Goal: Task Accomplishment & Management: Complete application form

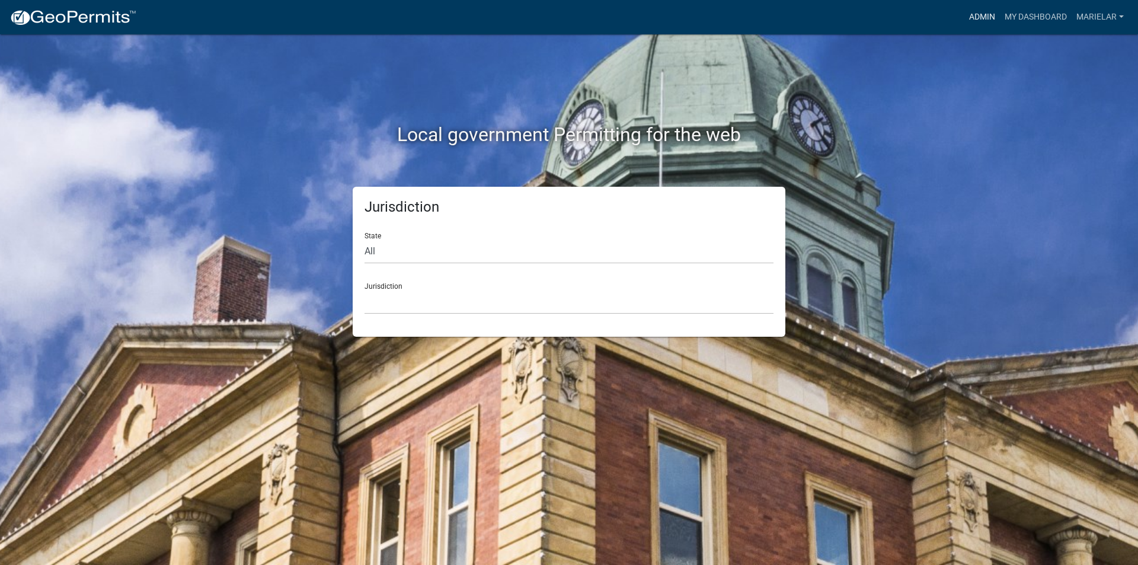
click at [992, 17] on link "Admin" at bounding box center [982, 17] width 36 height 23
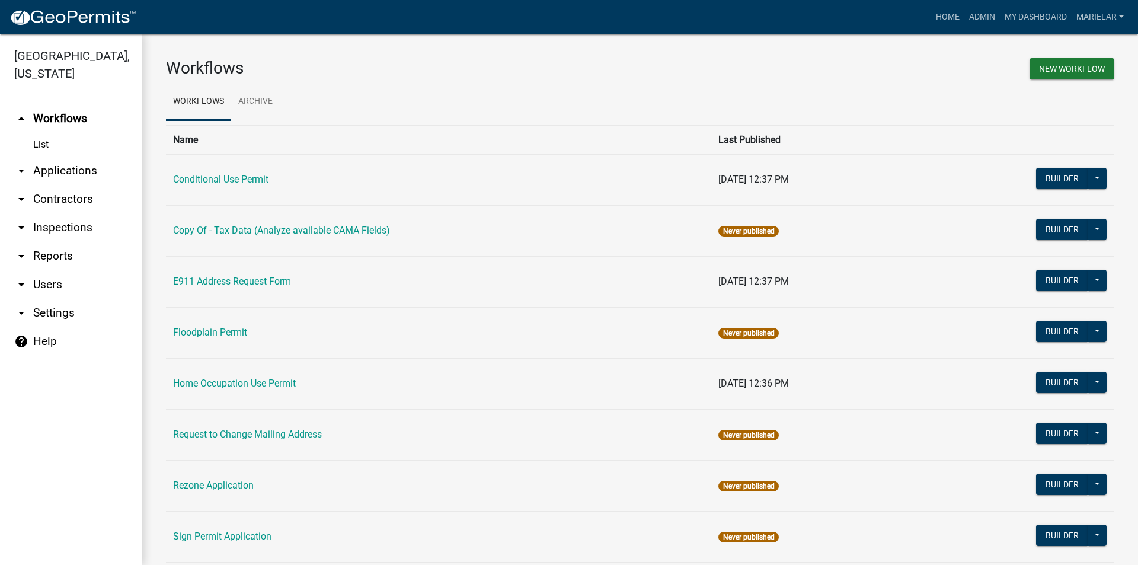
click at [24, 164] on icon "arrow_drop_down" at bounding box center [21, 171] width 14 height 14
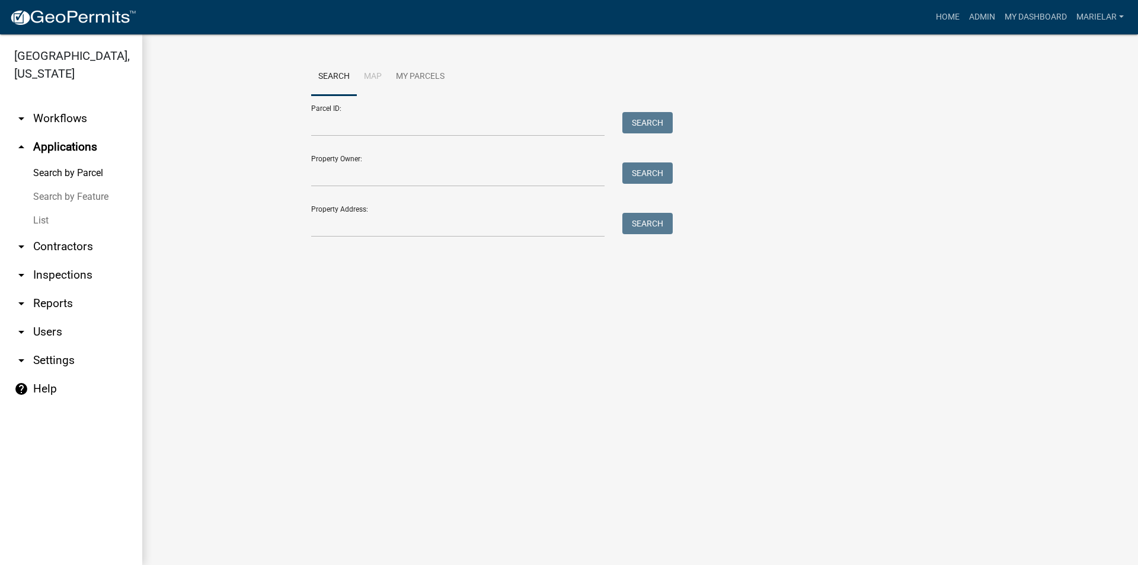
click at [45, 209] on link "List" at bounding box center [71, 221] width 142 height 24
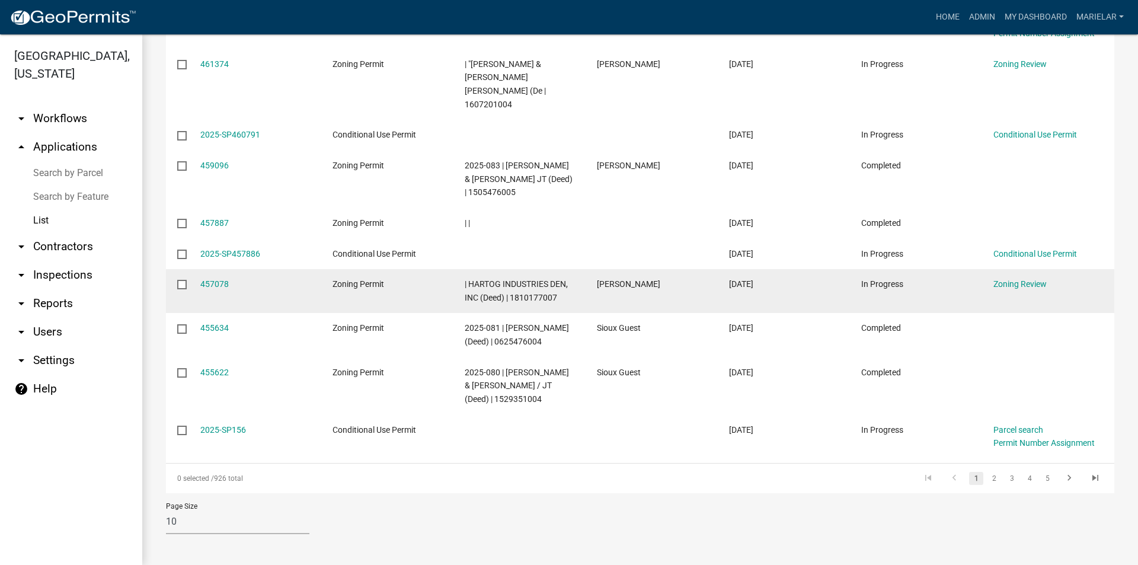
scroll to position [258, 0]
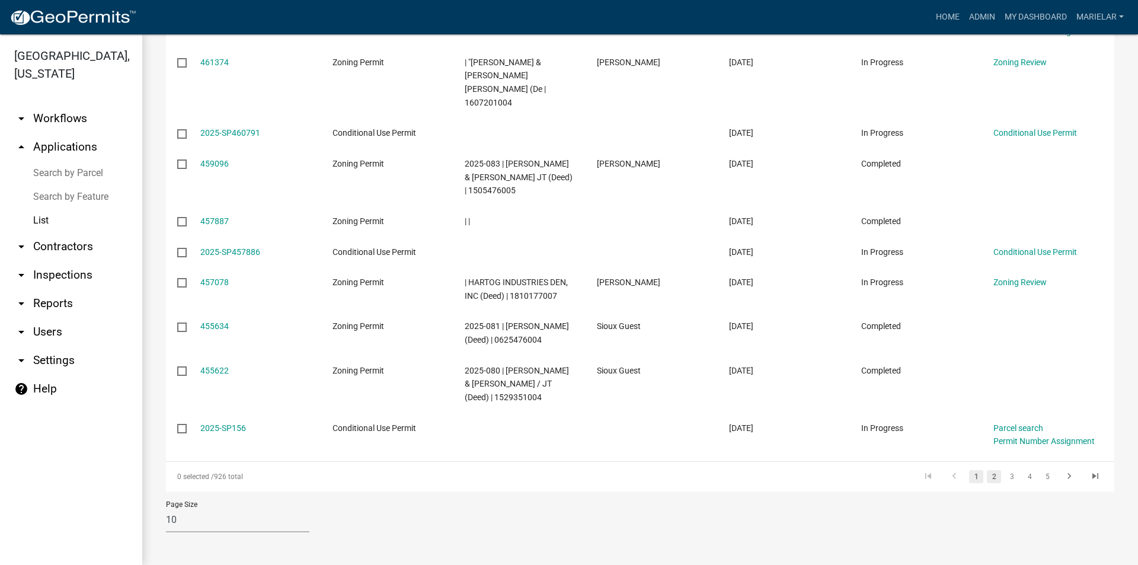
click at [987, 475] on link "2" at bounding box center [994, 476] width 14 height 13
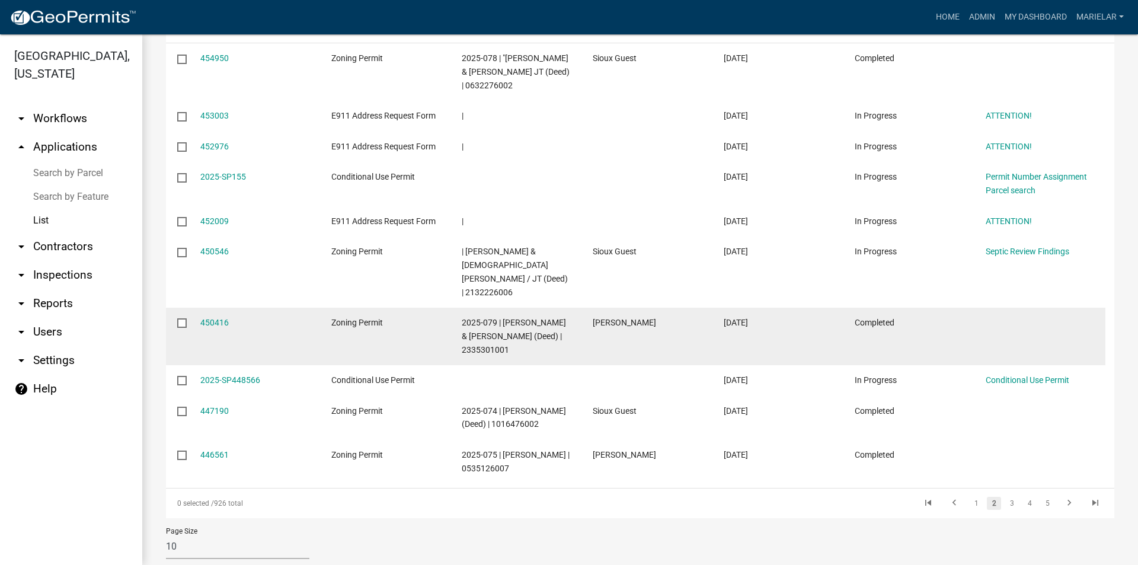
scroll to position [99, 0]
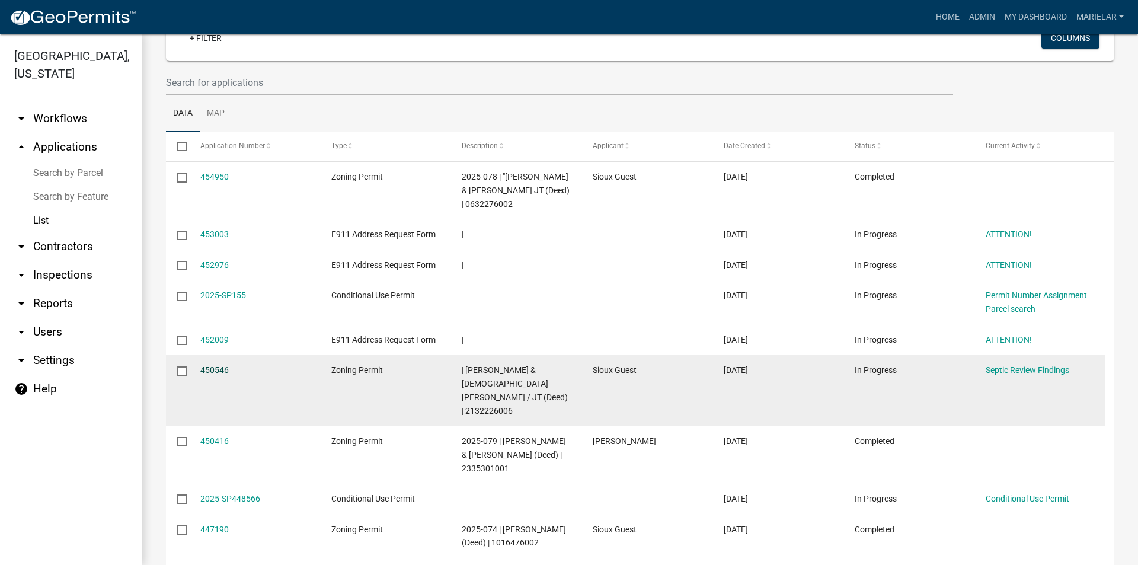
click at [214, 368] on link "450546" at bounding box center [214, 369] width 28 height 9
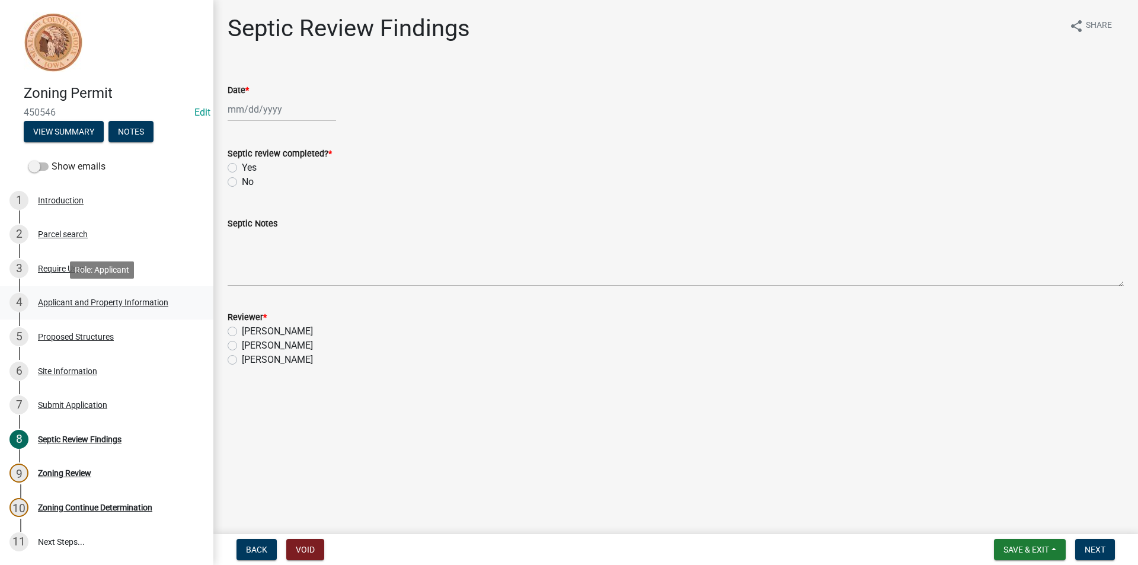
click at [97, 308] on div "4 Applicant and Property Information" at bounding box center [101, 302] width 185 height 19
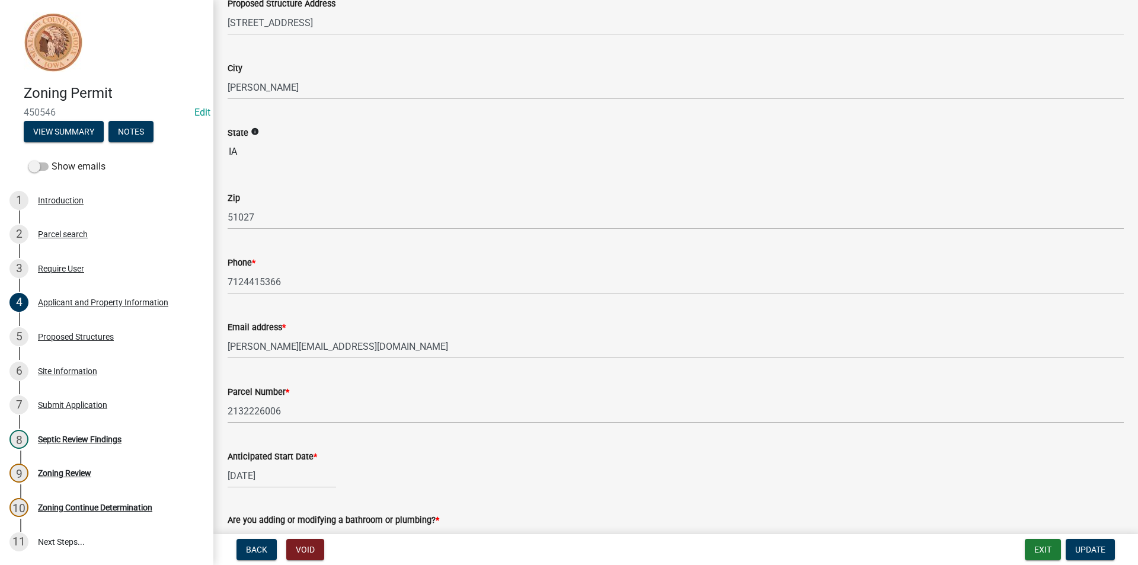
scroll to position [237, 0]
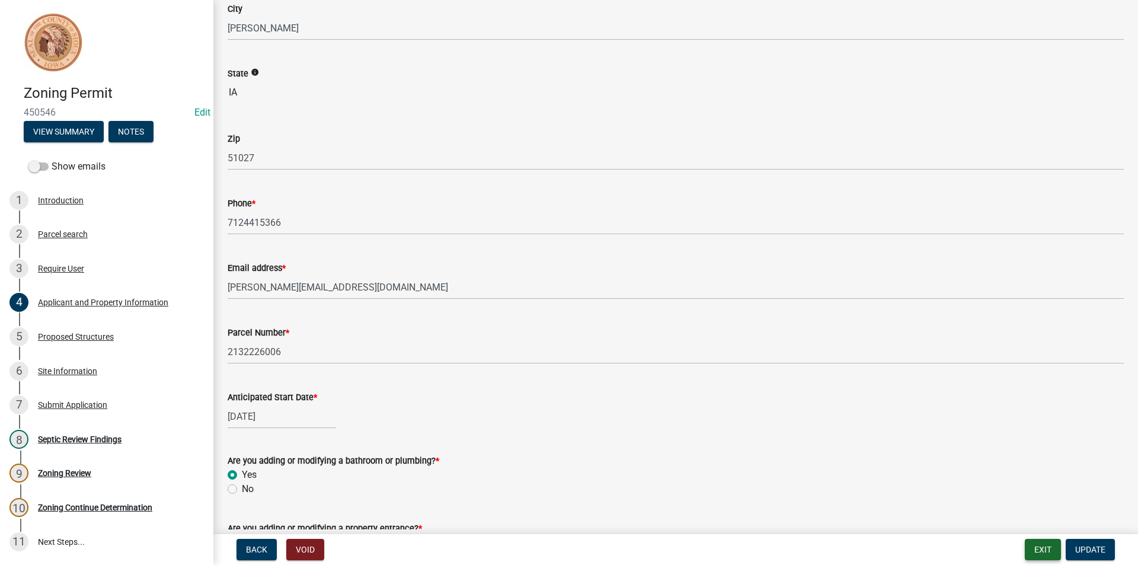
click at [1046, 550] on button "Exit" at bounding box center [1042, 549] width 36 height 21
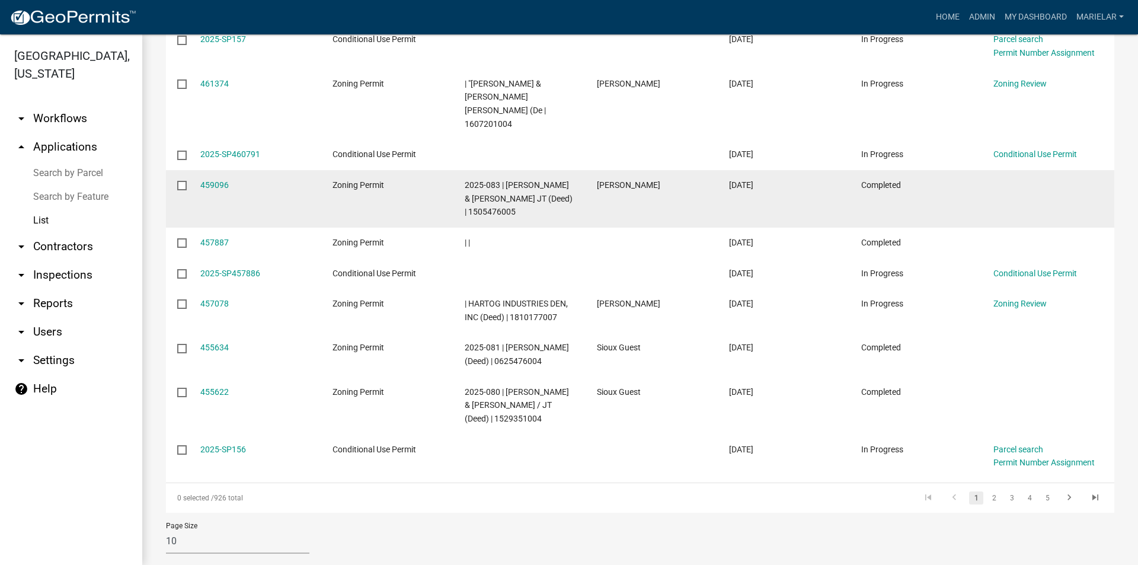
scroll to position [237, 0]
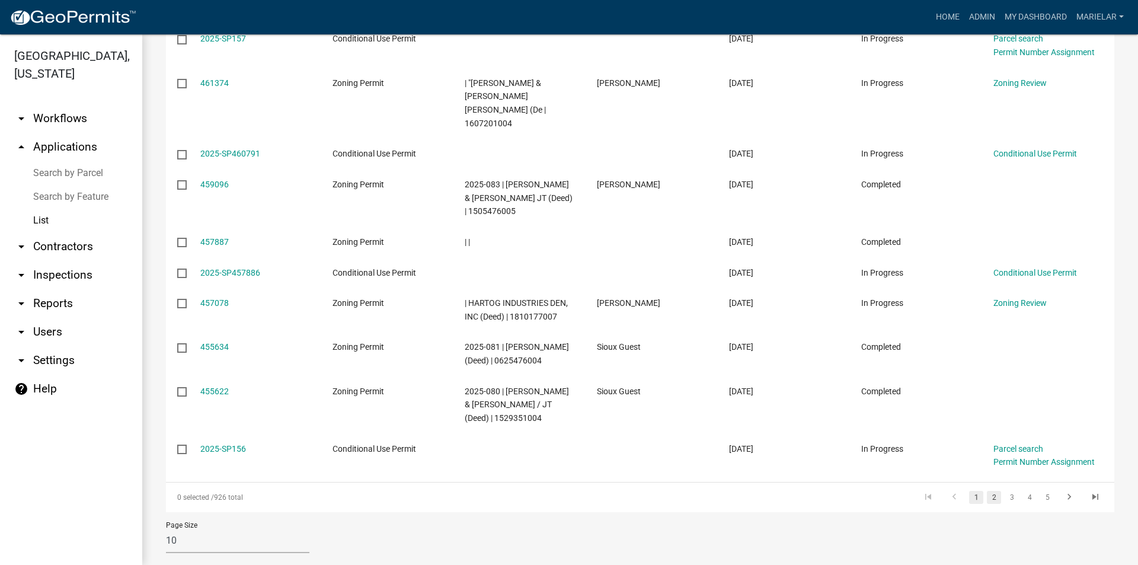
click at [987, 498] on link "2" at bounding box center [994, 497] width 14 height 13
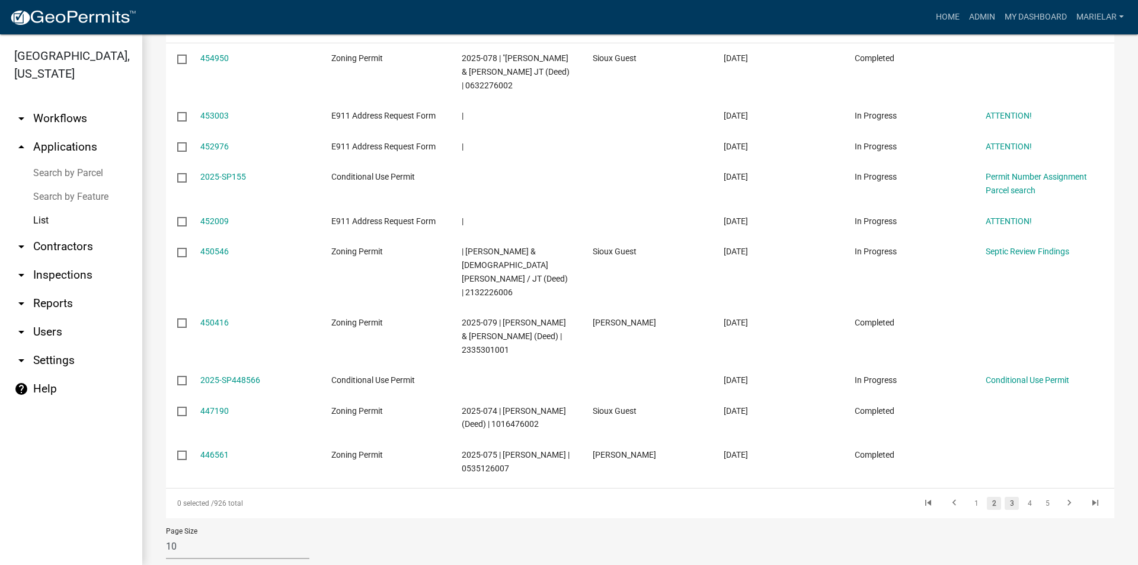
click at [1008, 497] on link "3" at bounding box center [1011, 503] width 14 height 13
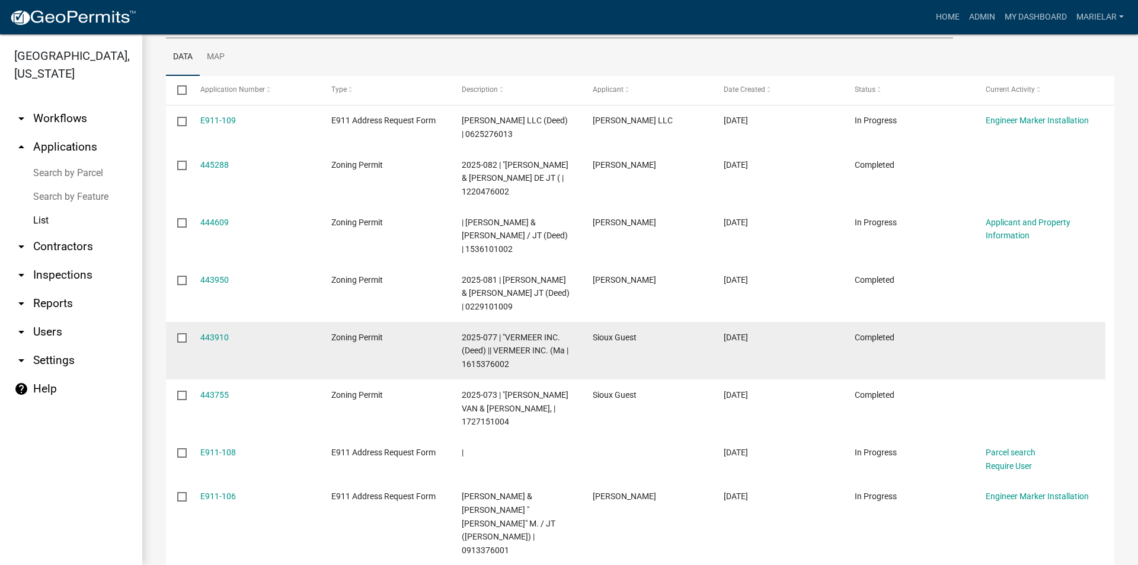
scroll to position [99, 0]
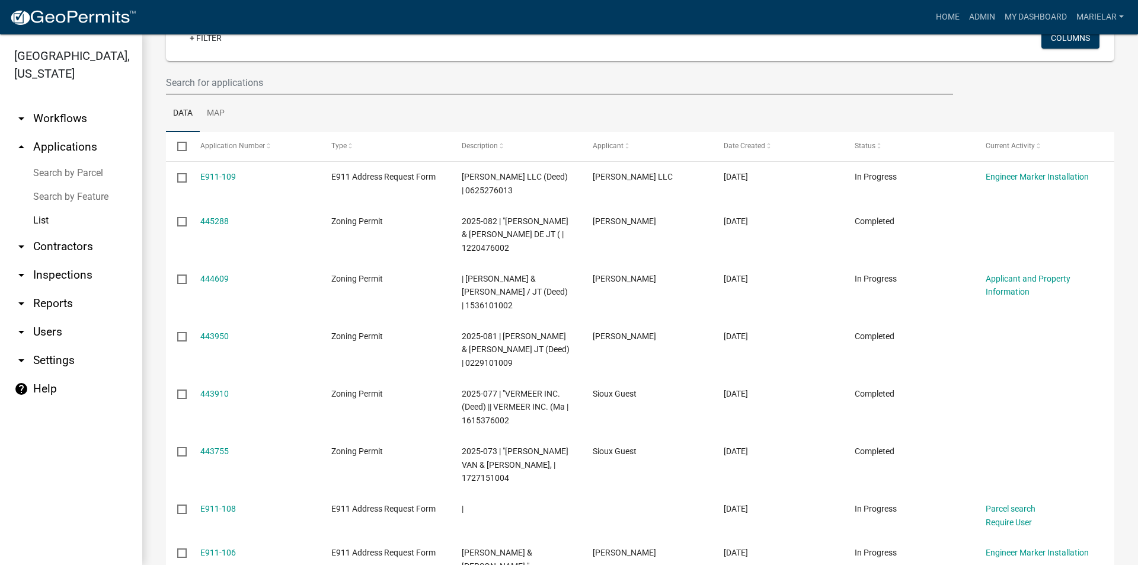
click at [661, 104] on ul "Data Map" at bounding box center [640, 113] width 948 height 37
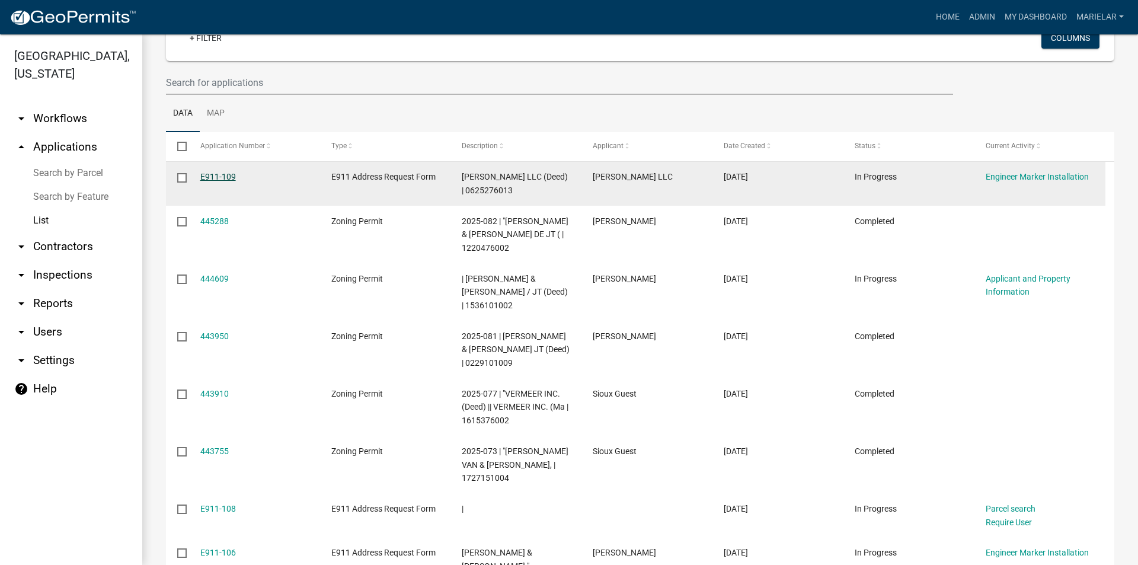
click at [234, 178] on link "E911-109" at bounding box center [218, 176] width 36 height 9
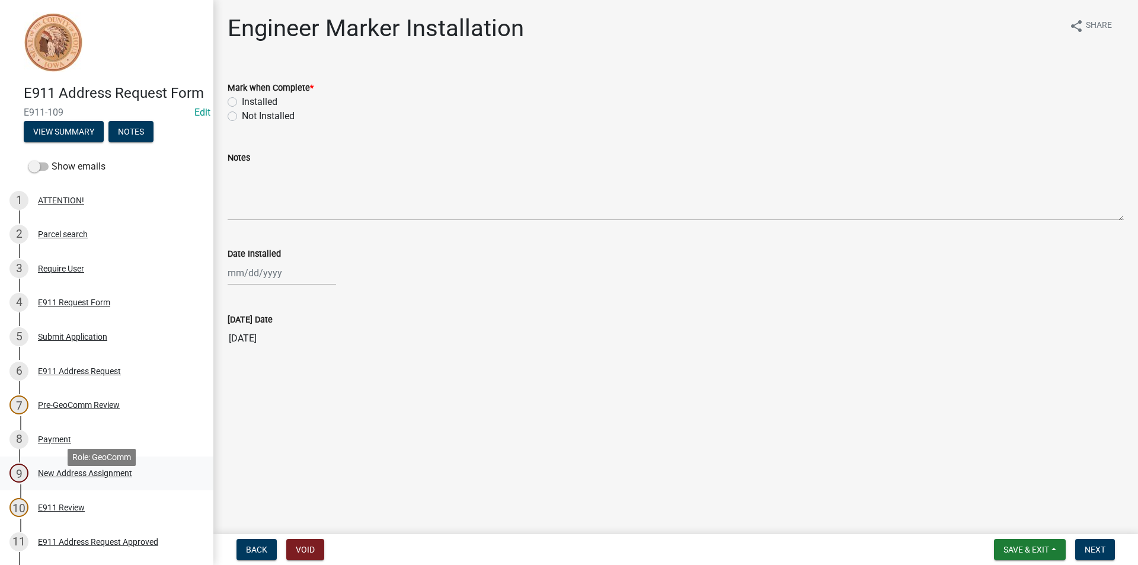
click at [77, 477] on div "New Address Assignment" at bounding box center [85, 473] width 94 height 8
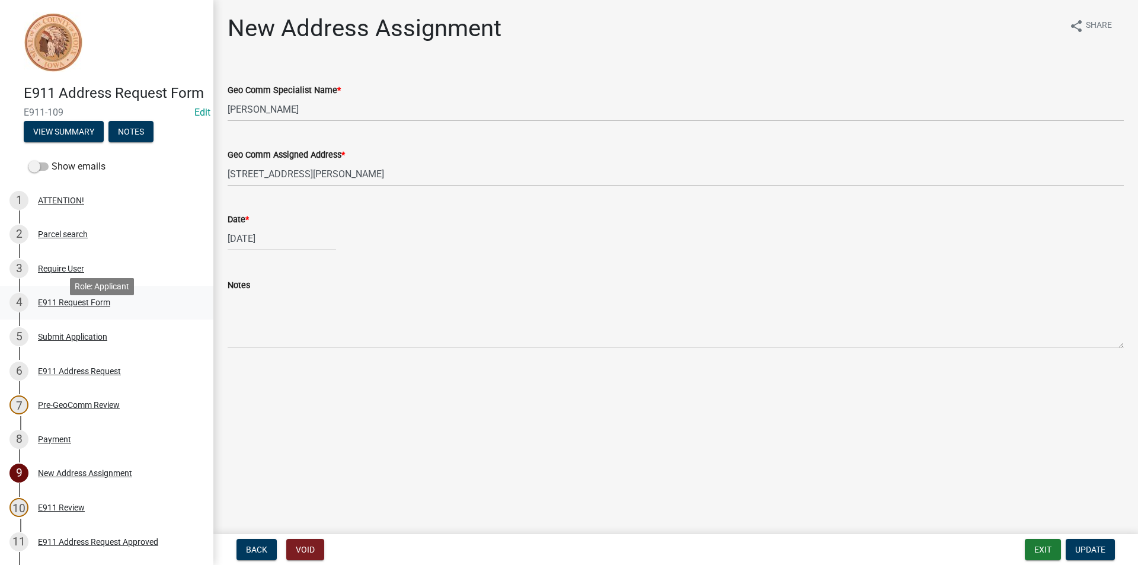
click at [93, 306] on div "E911 Request Form" at bounding box center [74, 302] width 72 height 8
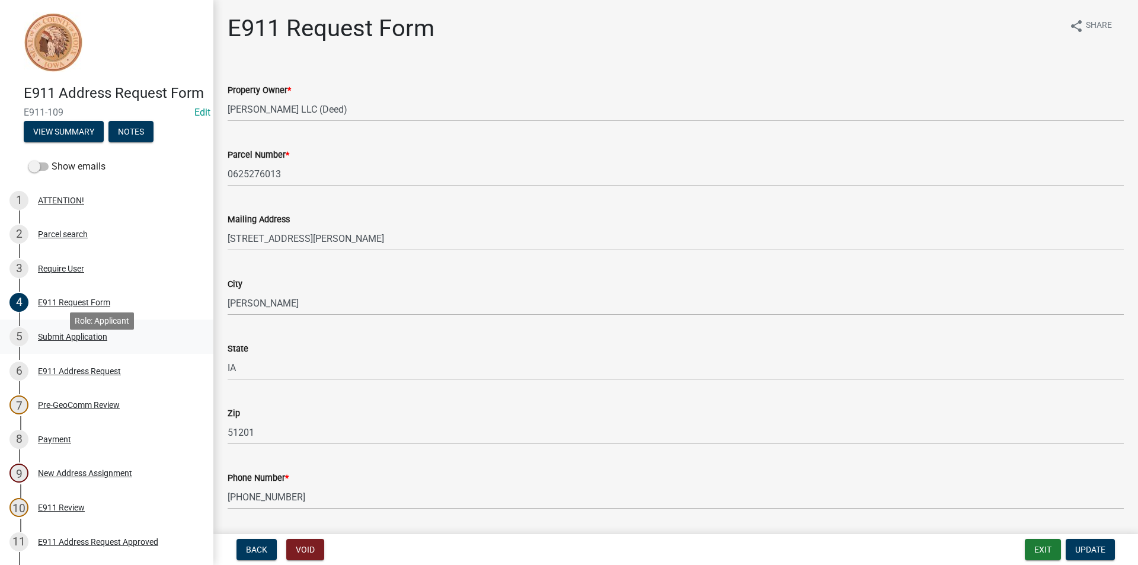
click at [93, 341] on div "Submit Application" at bounding box center [72, 336] width 69 height 8
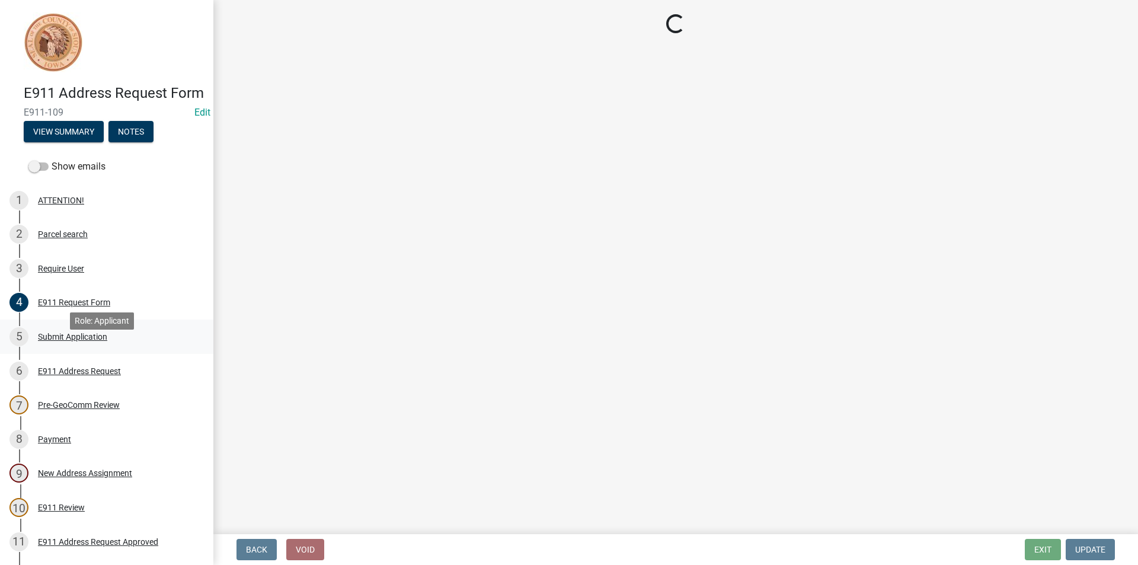
click at [100, 341] on div "Submit Application" at bounding box center [72, 336] width 69 height 8
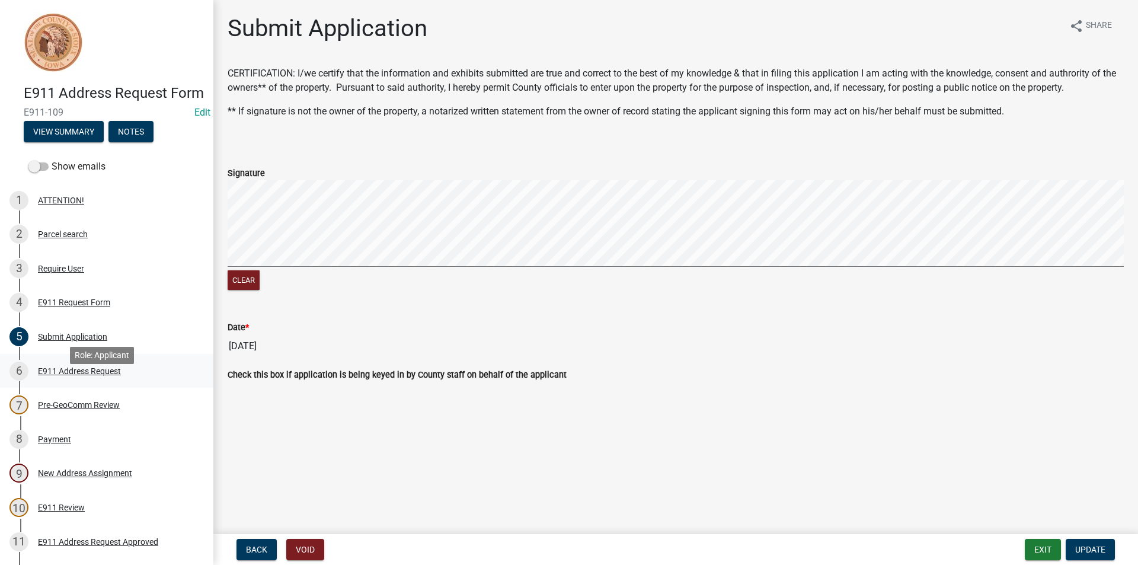
click at [89, 375] on div "E911 Address Request" at bounding box center [79, 371] width 83 height 8
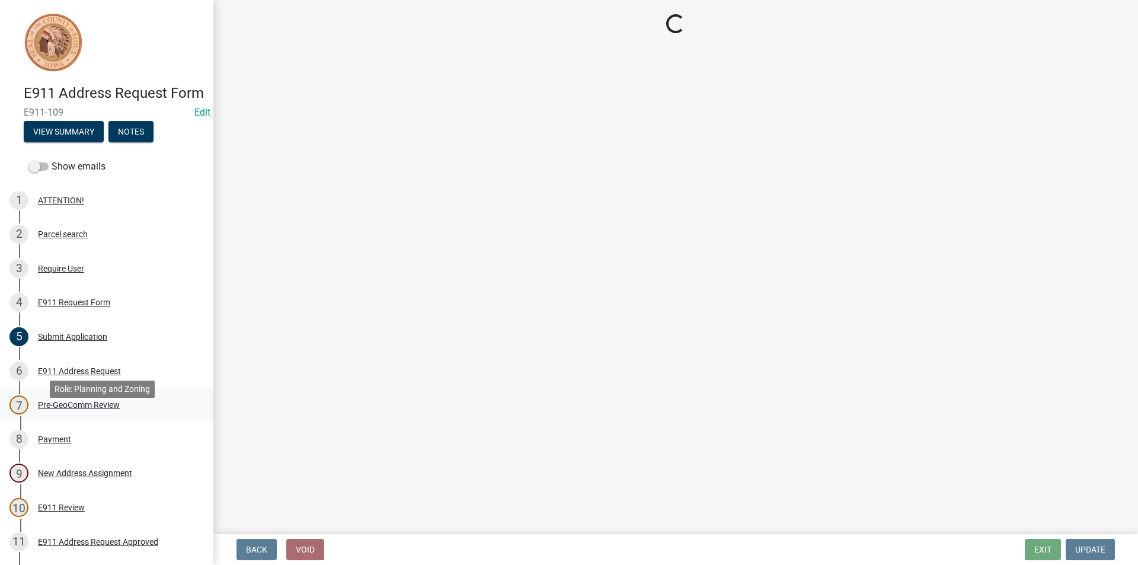
click at [101, 414] on div "7 Pre-GeoComm Review" at bounding box center [101, 404] width 185 height 19
click at [65, 443] on div "Payment" at bounding box center [54, 439] width 33 height 8
click at [101, 477] on div "New Address Assignment" at bounding box center [85, 473] width 94 height 8
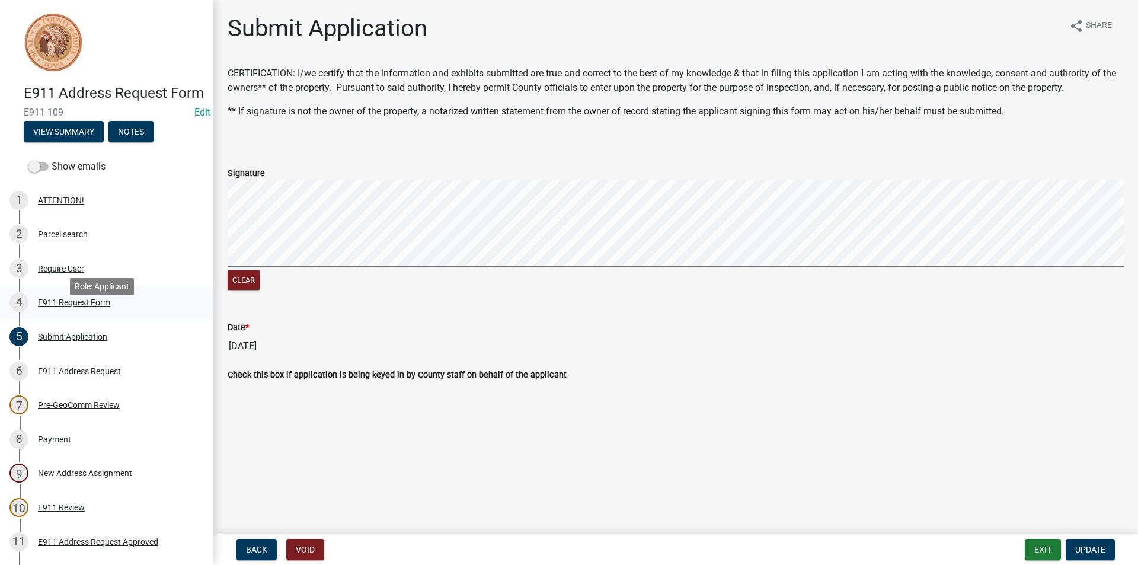
click at [90, 306] on div "E911 Request Form" at bounding box center [74, 302] width 72 height 8
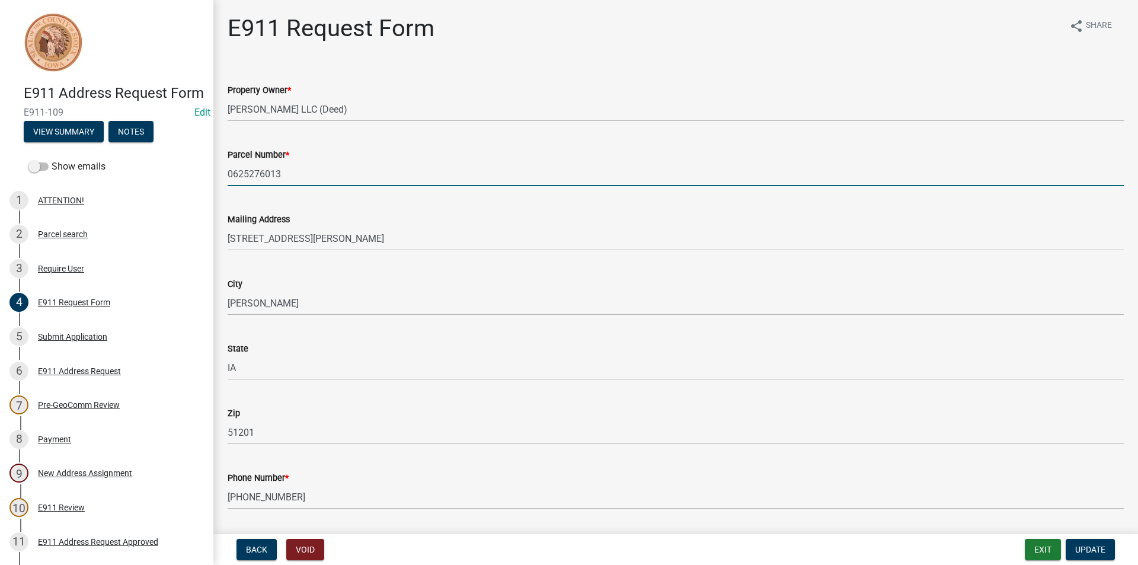
click at [267, 178] on input "0625276013" at bounding box center [676, 174] width 896 height 24
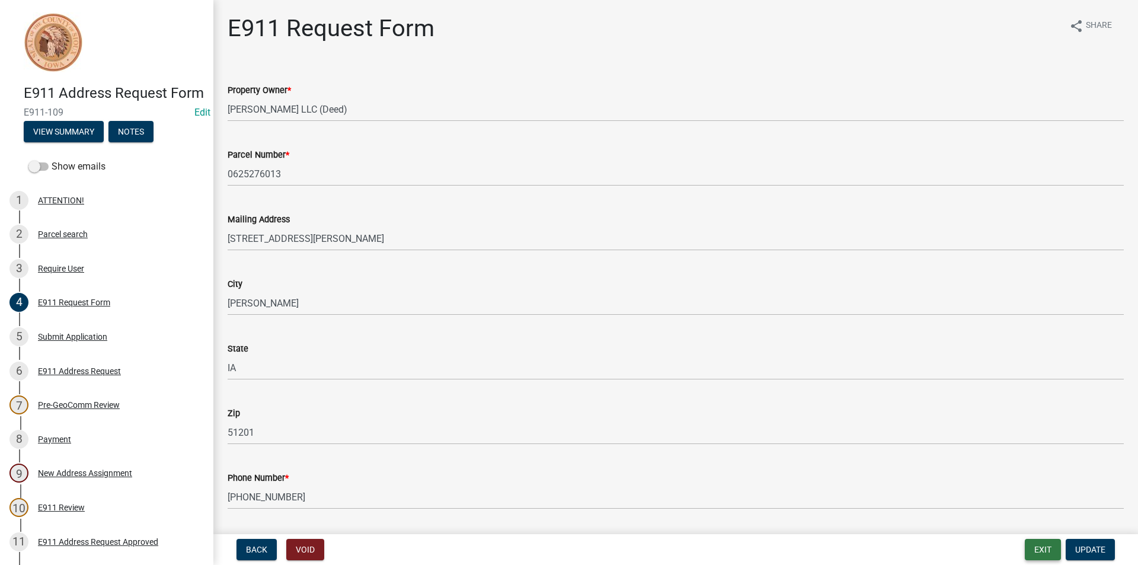
click at [1027, 547] on button "Exit" at bounding box center [1042, 549] width 36 height 21
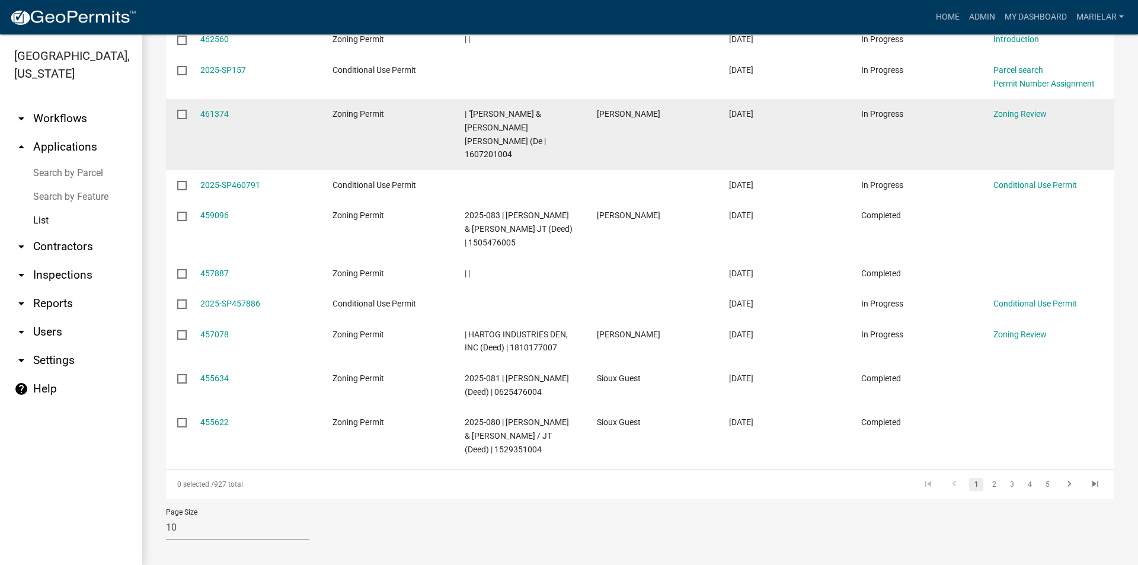
scroll to position [237, 0]
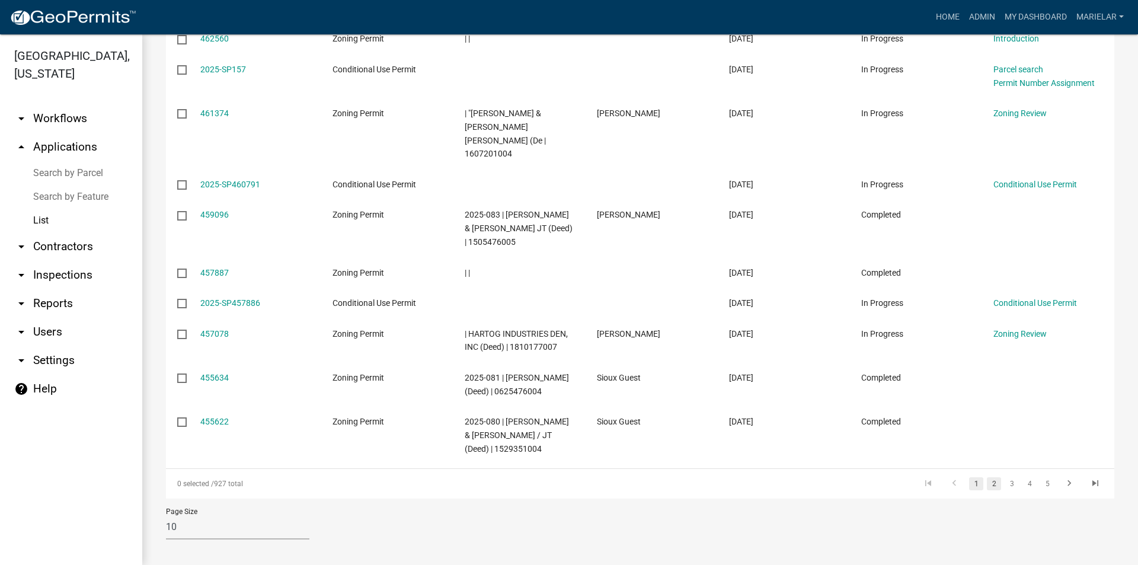
click at [987, 484] on link "2" at bounding box center [994, 483] width 14 height 13
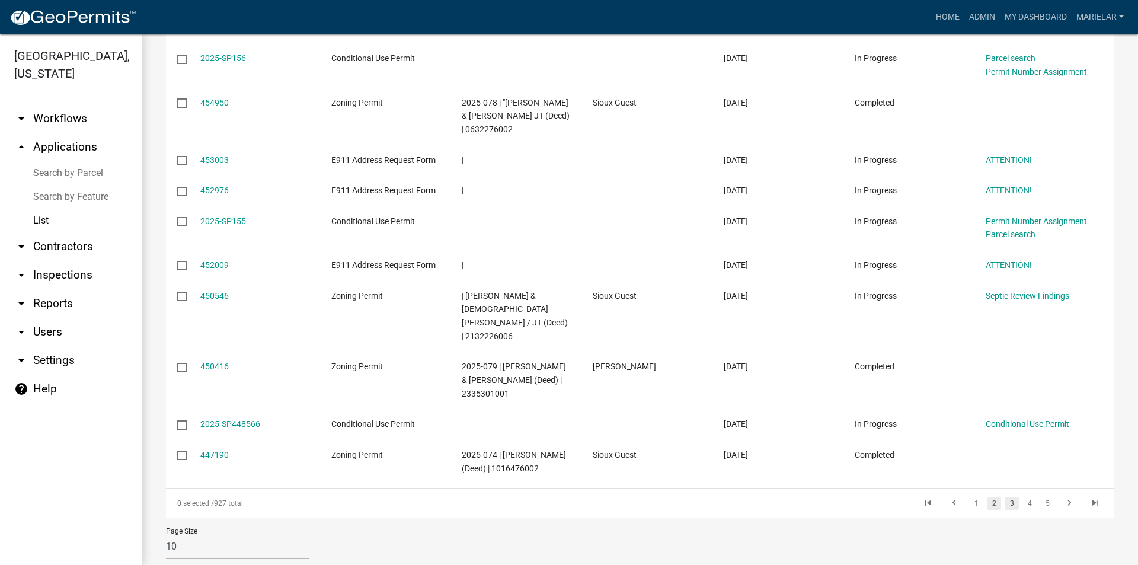
click at [1004, 497] on link "3" at bounding box center [1011, 503] width 14 height 13
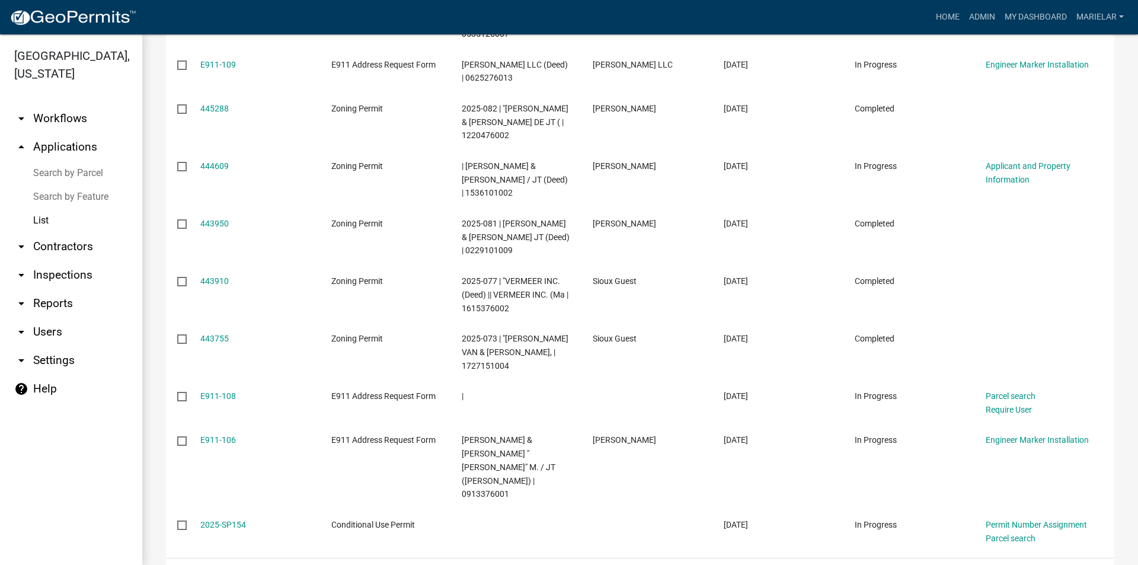
scroll to position [325, 0]
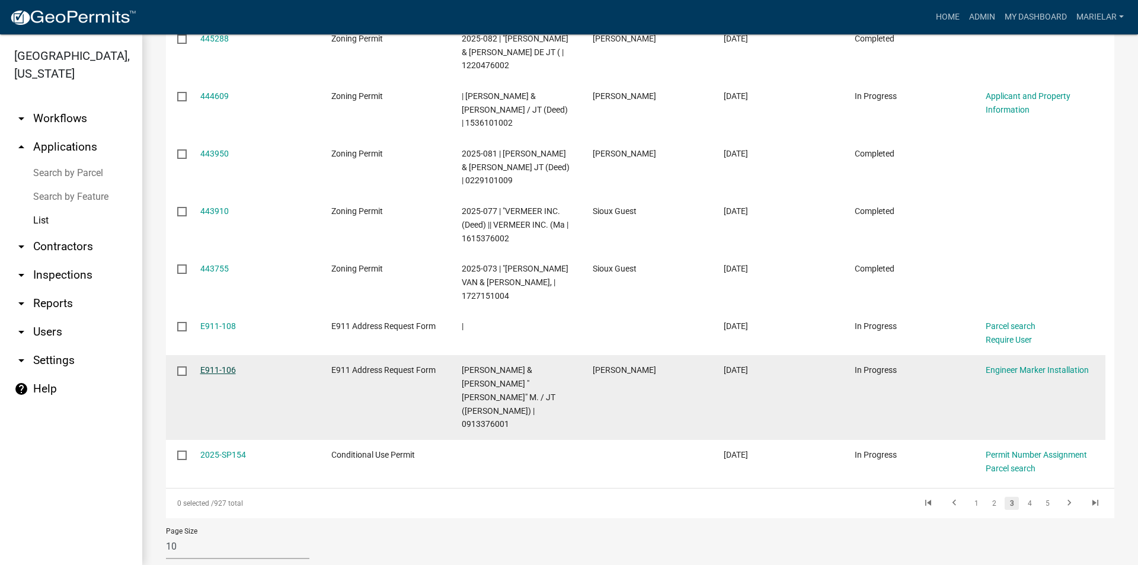
click at [220, 372] on link "E911-106" at bounding box center [218, 369] width 36 height 9
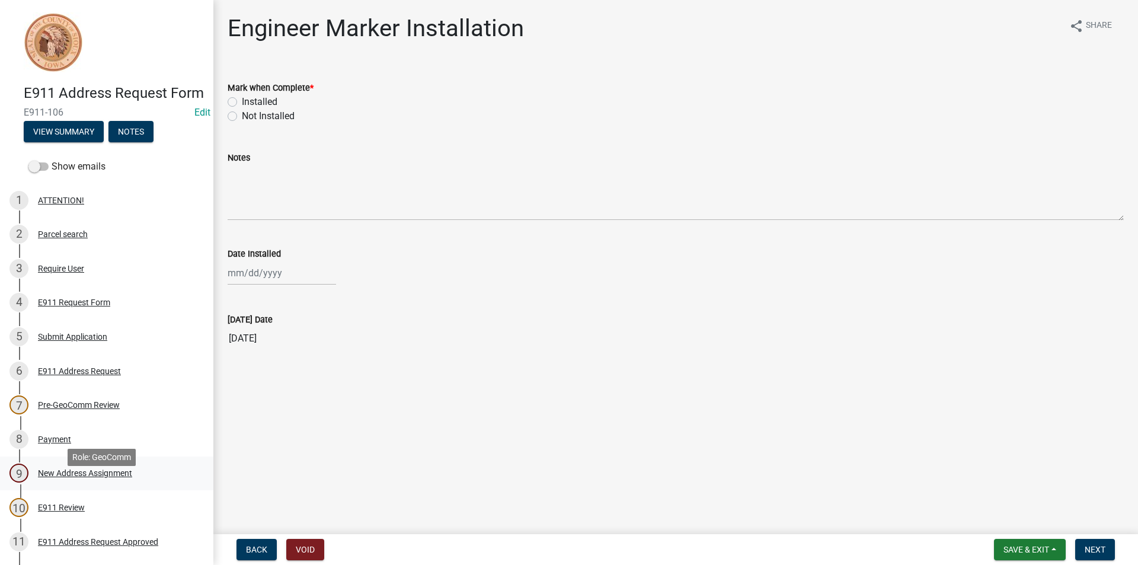
click at [92, 477] on div "New Address Assignment" at bounding box center [85, 473] width 94 height 8
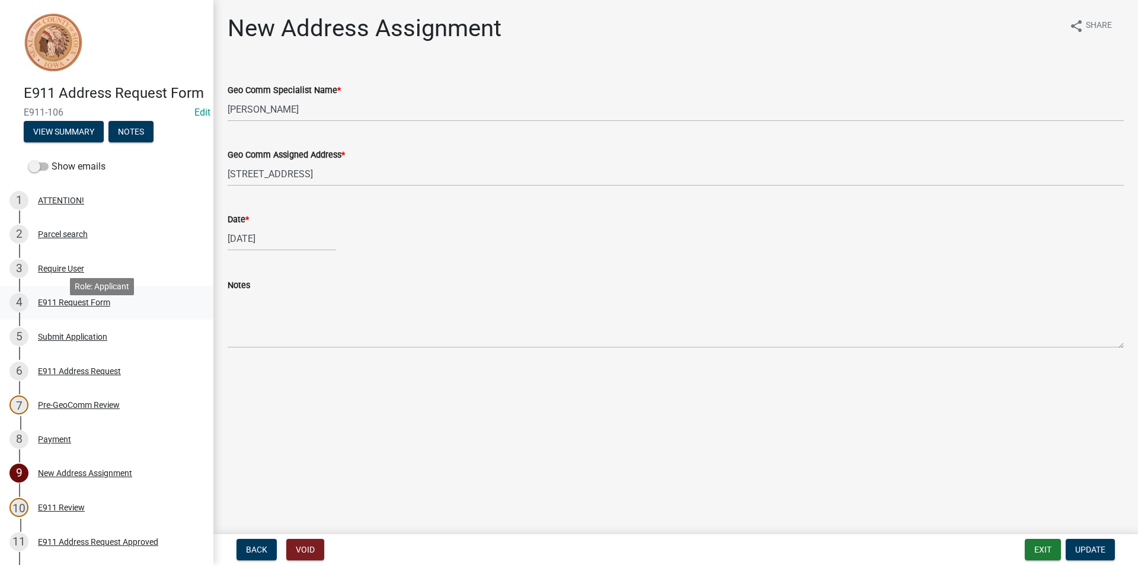
click at [88, 312] on div "4 E911 Request Form" at bounding box center [101, 302] width 185 height 19
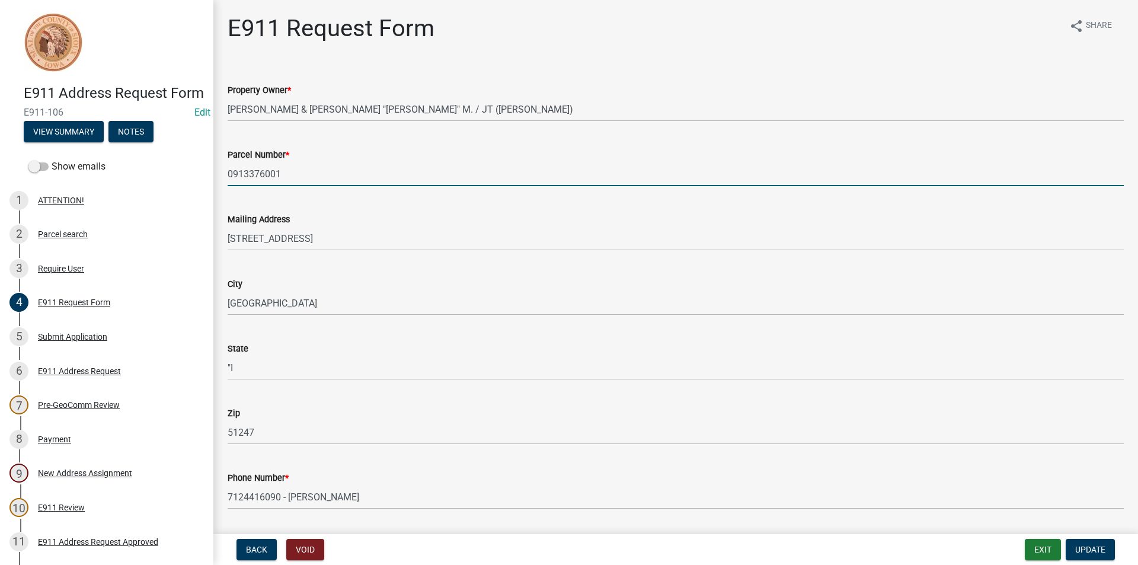
click at [262, 170] on input "0913376001" at bounding box center [676, 174] width 896 height 24
click at [1019, 550] on div "Back Void Exit Update" at bounding box center [675, 549] width 905 height 21
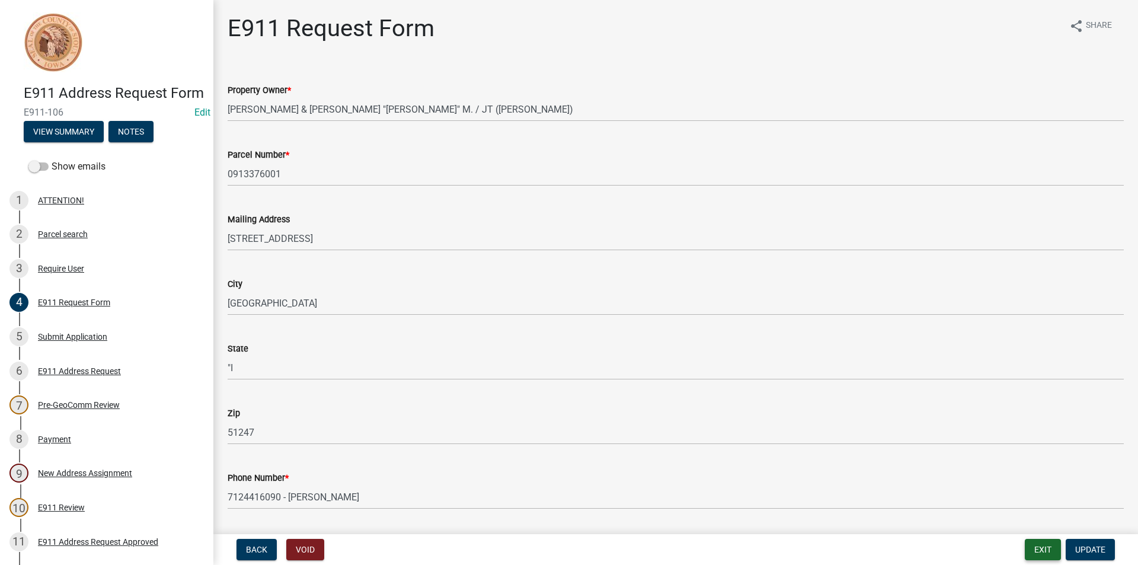
click at [1025, 550] on button "Exit" at bounding box center [1042, 549] width 36 height 21
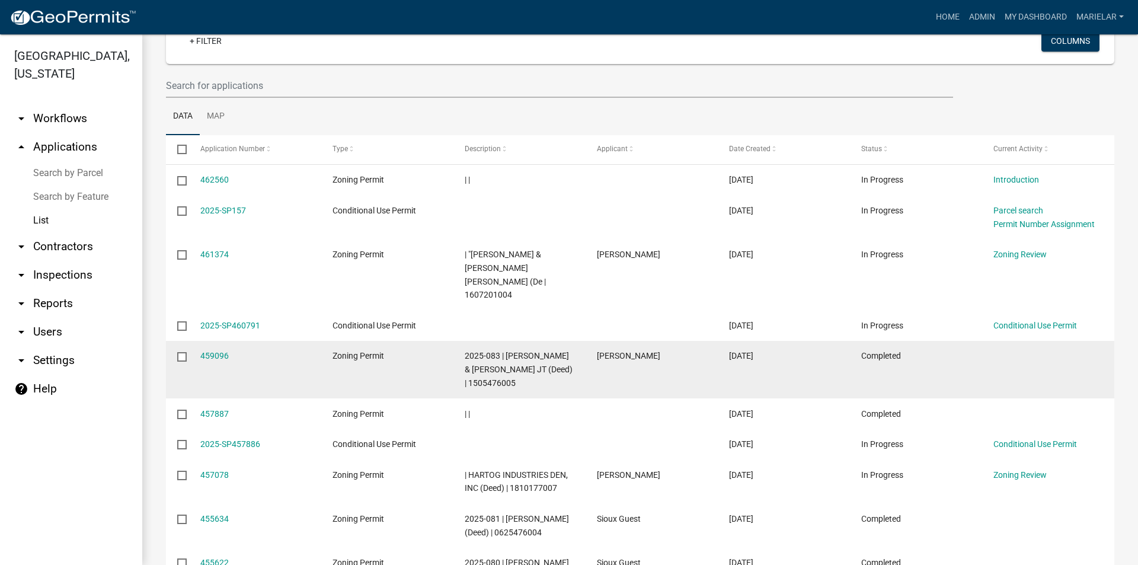
scroll to position [178, 0]
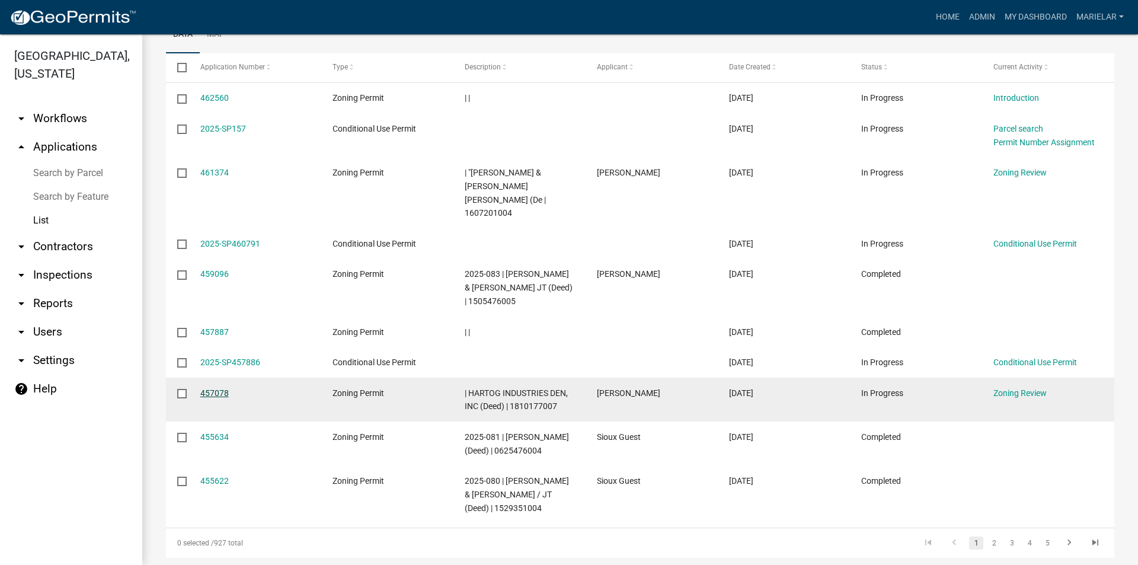
click at [219, 388] on link "457078" at bounding box center [214, 392] width 28 height 9
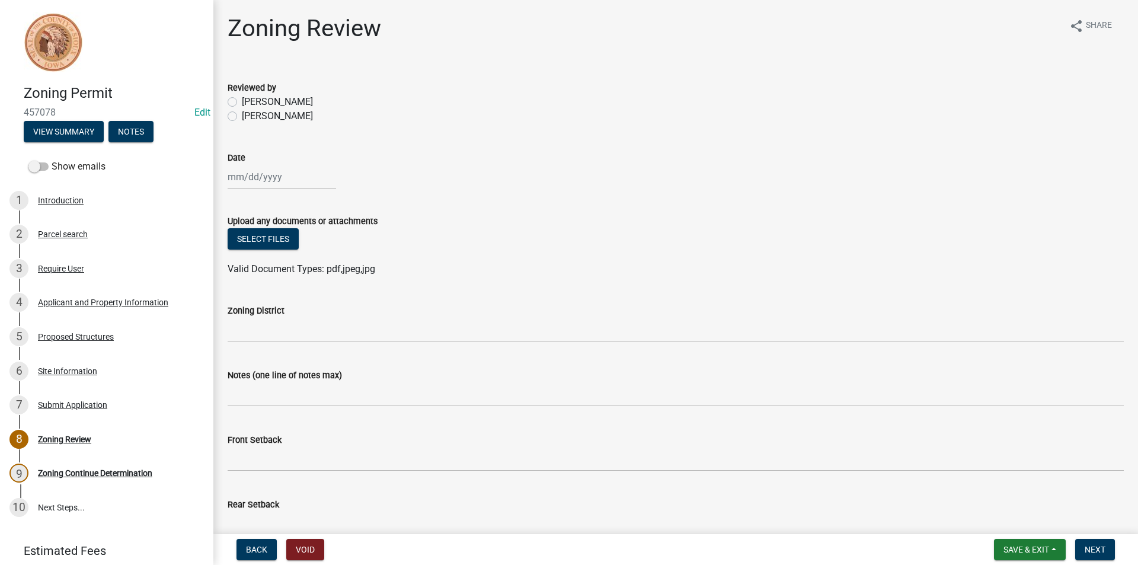
click at [242, 115] on label "[PERSON_NAME]" at bounding box center [277, 116] width 71 height 14
click at [242, 115] on input "[PERSON_NAME]" at bounding box center [246, 113] width 8 height 8
radio input "true"
click at [254, 182] on div at bounding box center [282, 177] width 108 height 24
select select "8"
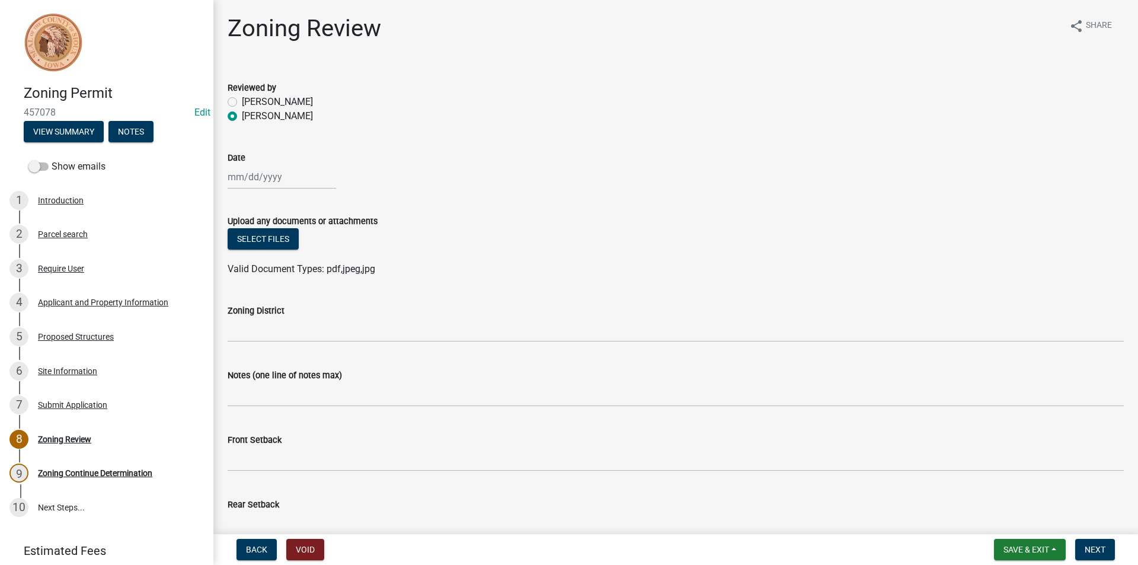
select select "2025"
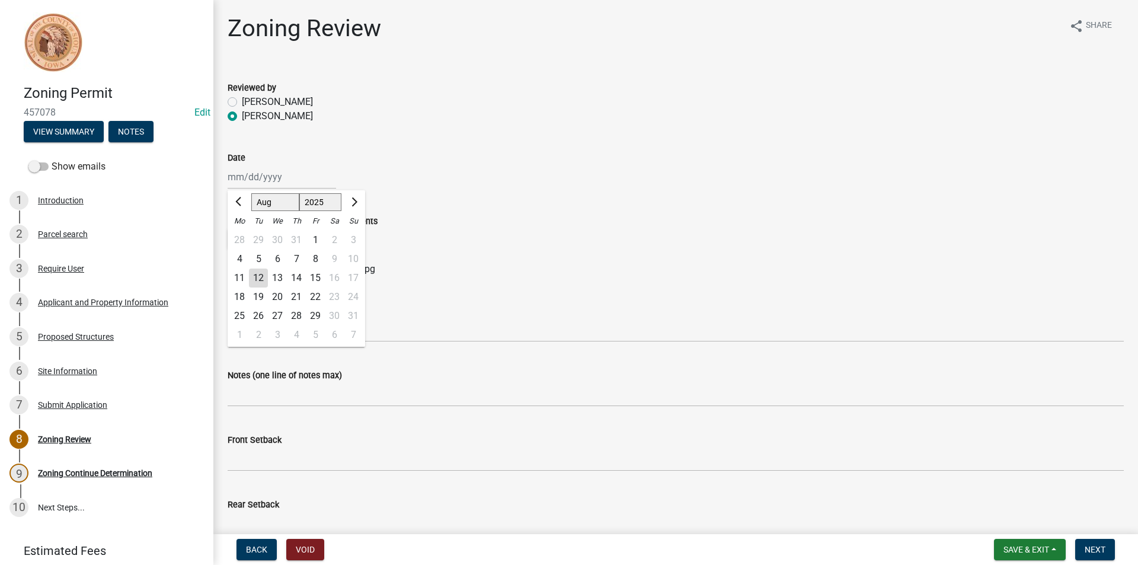
click at [260, 276] on div "12" at bounding box center [258, 277] width 19 height 19
type input "[DATE]"
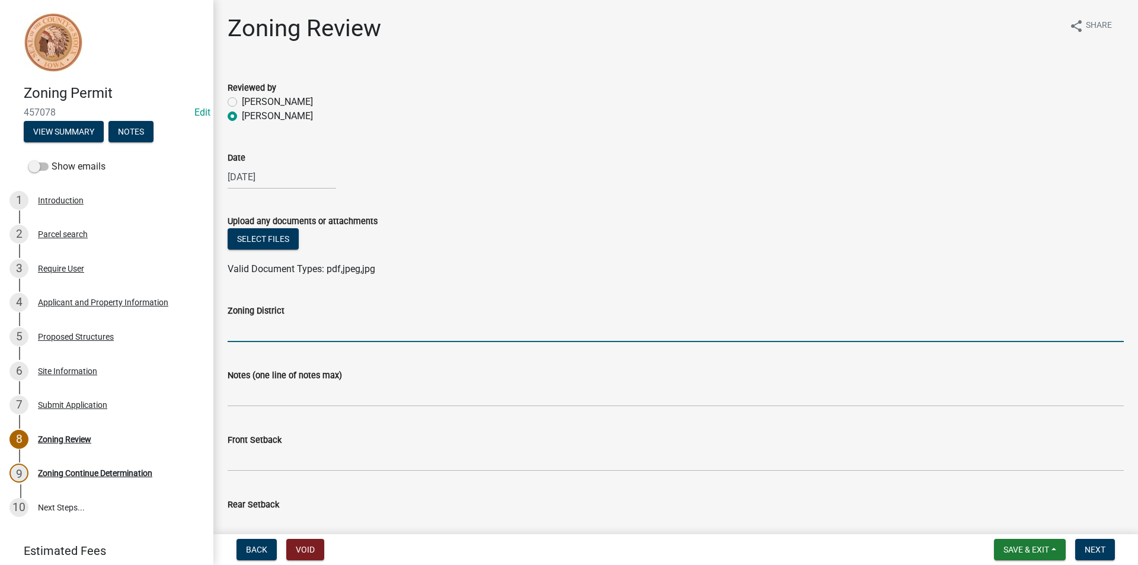
click at [258, 324] on input "Zoning District" at bounding box center [676, 330] width 896 height 24
type input "LI"
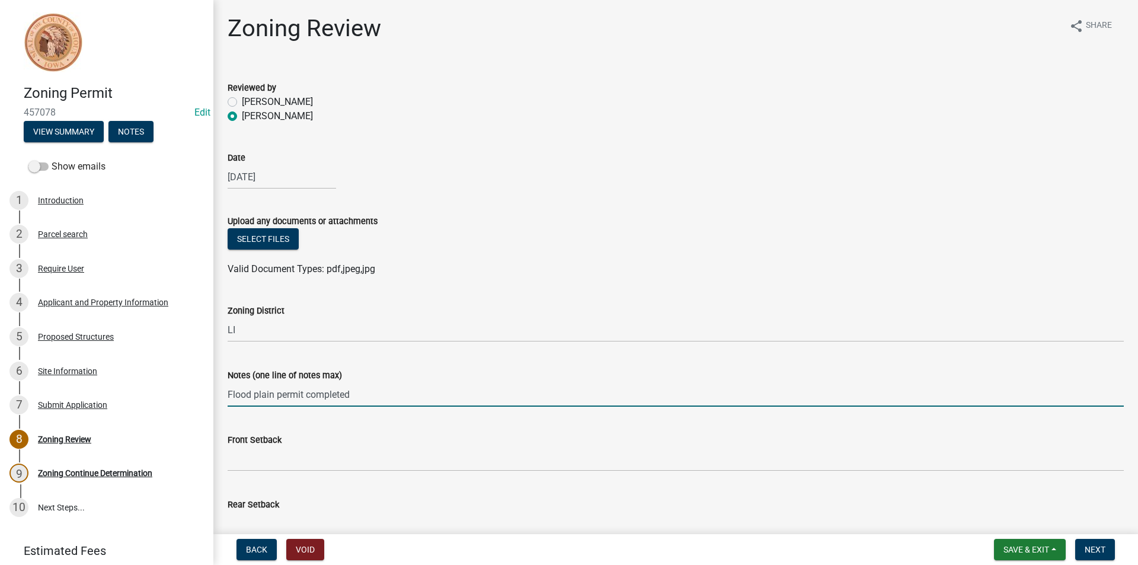
type input "Flood plain permit completed"
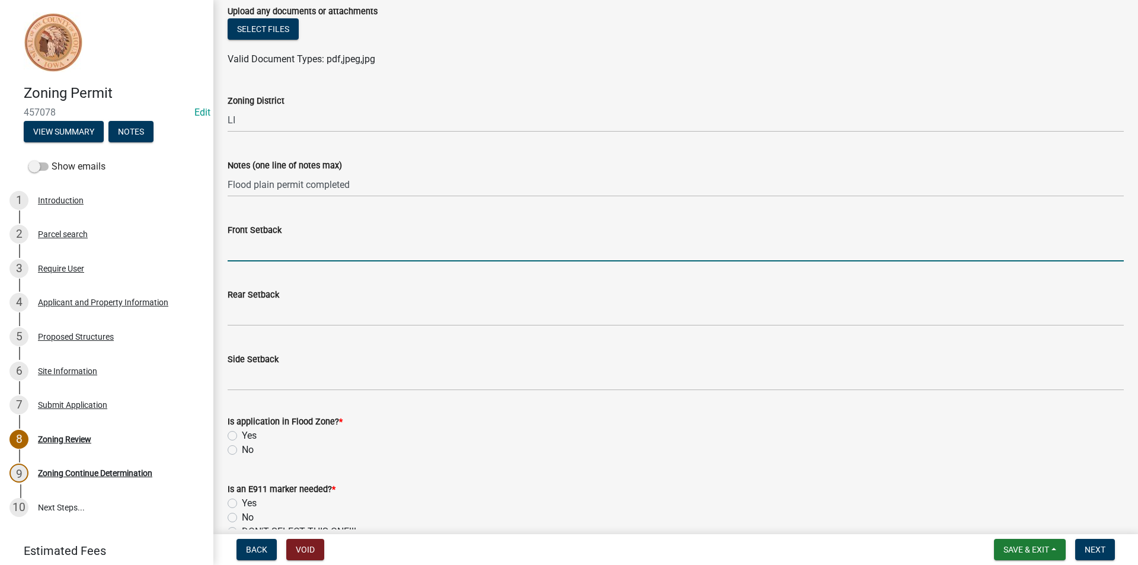
scroll to position [237, 0]
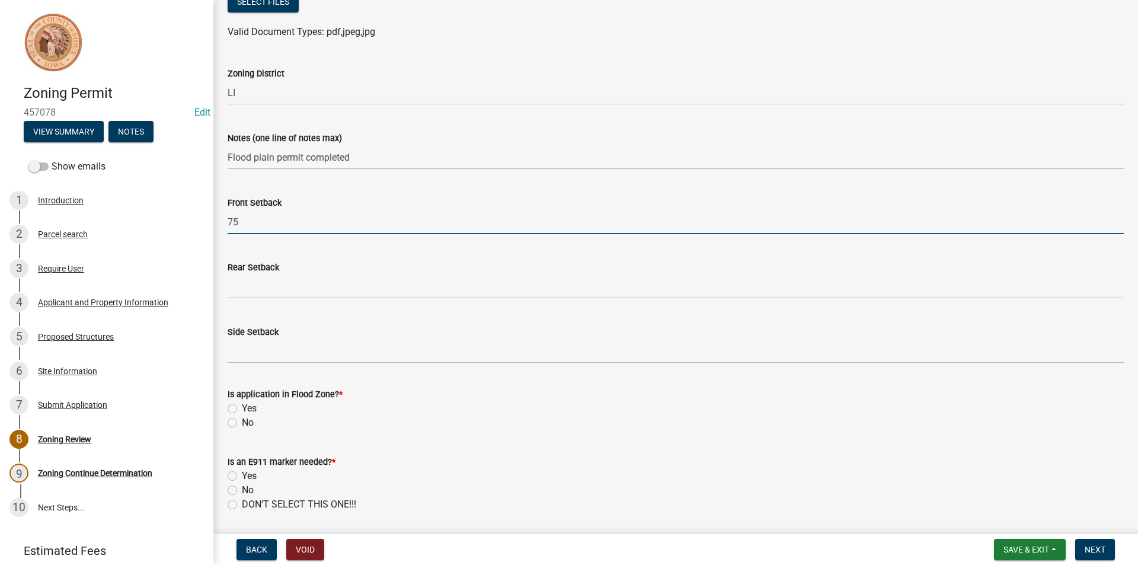
type input "75"
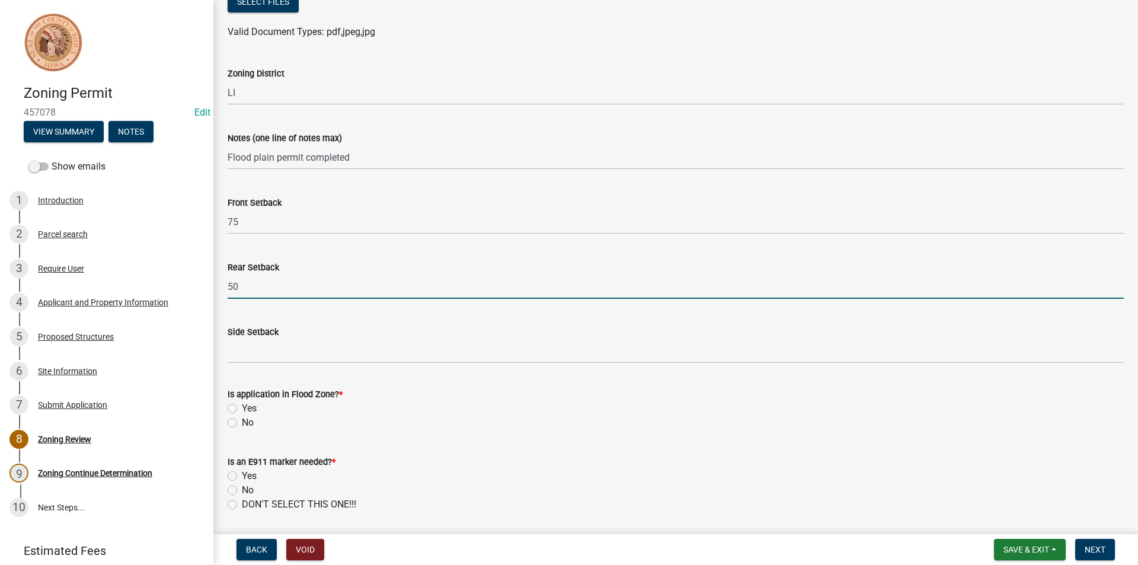
type input "50"
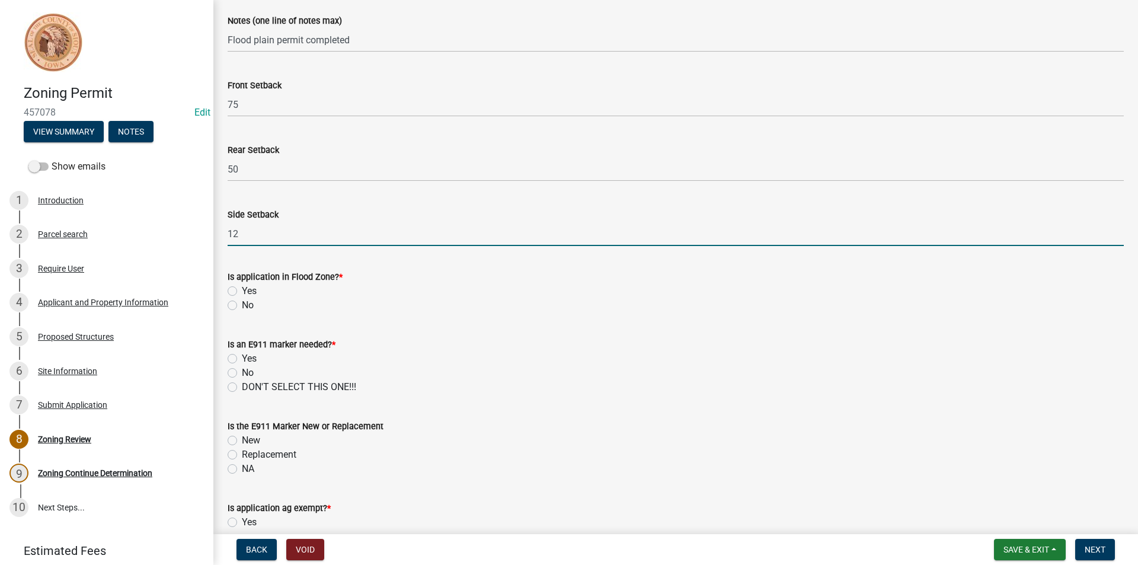
scroll to position [356, 0]
type input "12"
click at [242, 289] on label "Yes" at bounding box center [249, 290] width 15 height 14
click at [242, 289] on input "Yes" at bounding box center [246, 287] width 8 height 8
radio input "true"
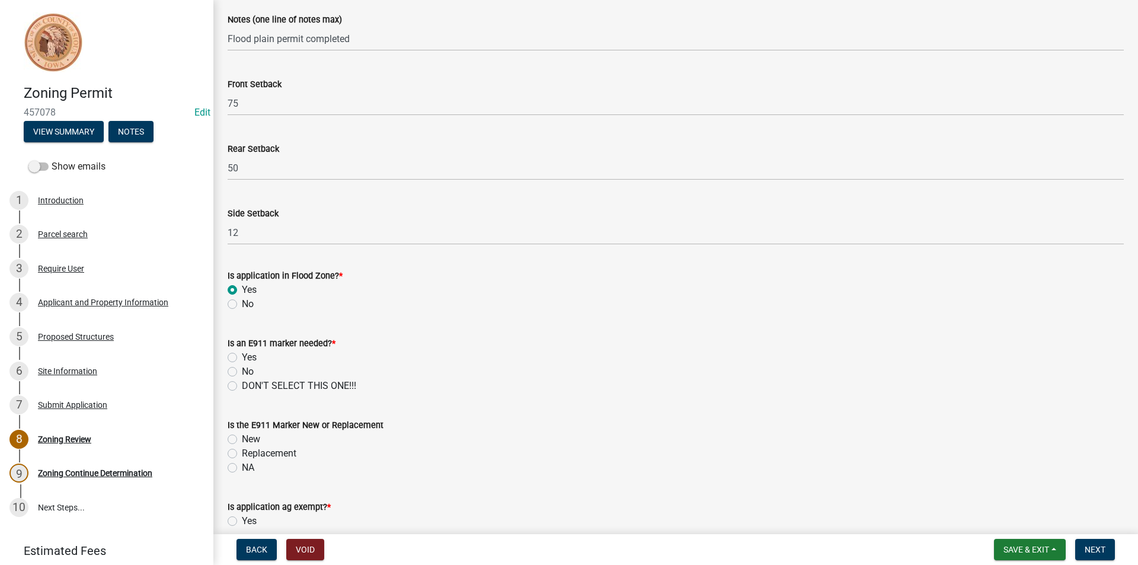
click at [242, 369] on label "No" at bounding box center [248, 371] width 12 height 14
click at [242, 369] on input "No" at bounding box center [246, 368] width 8 height 8
radio input "true"
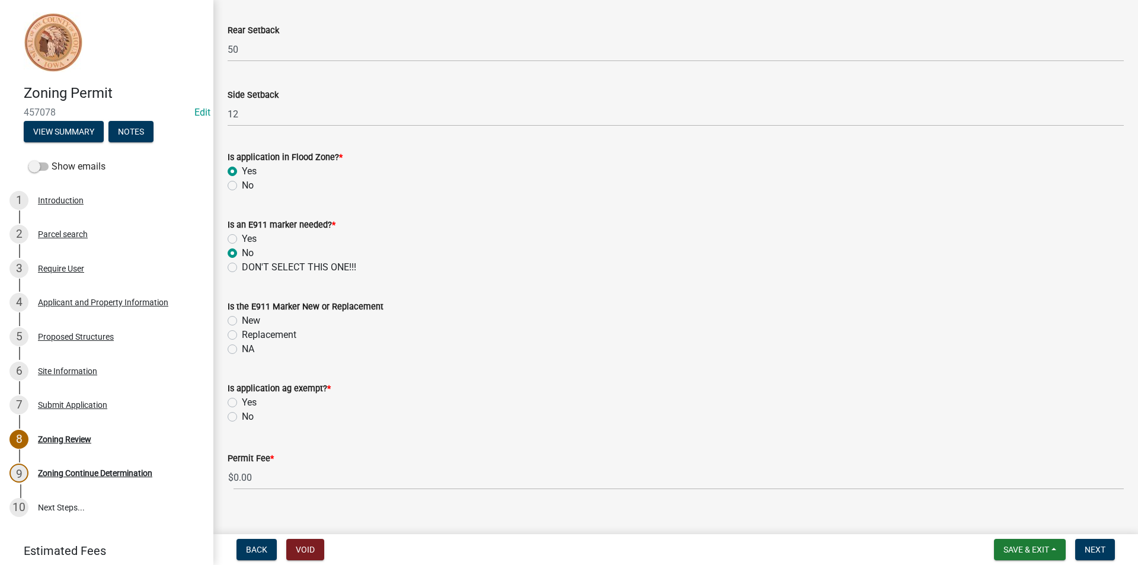
click at [242, 351] on label "NA" at bounding box center [248, 349] width 12 height 14
click at [242, 350] on input "NA" at bounding box center [246, 346] width 8 height 8
radio input "true"
click at [242, 416] on label "No" at bounding box center [248, 416] width 12 height 14
click at [242, 416] on input "No" at bounding box center [246, 413] width 8 height 8
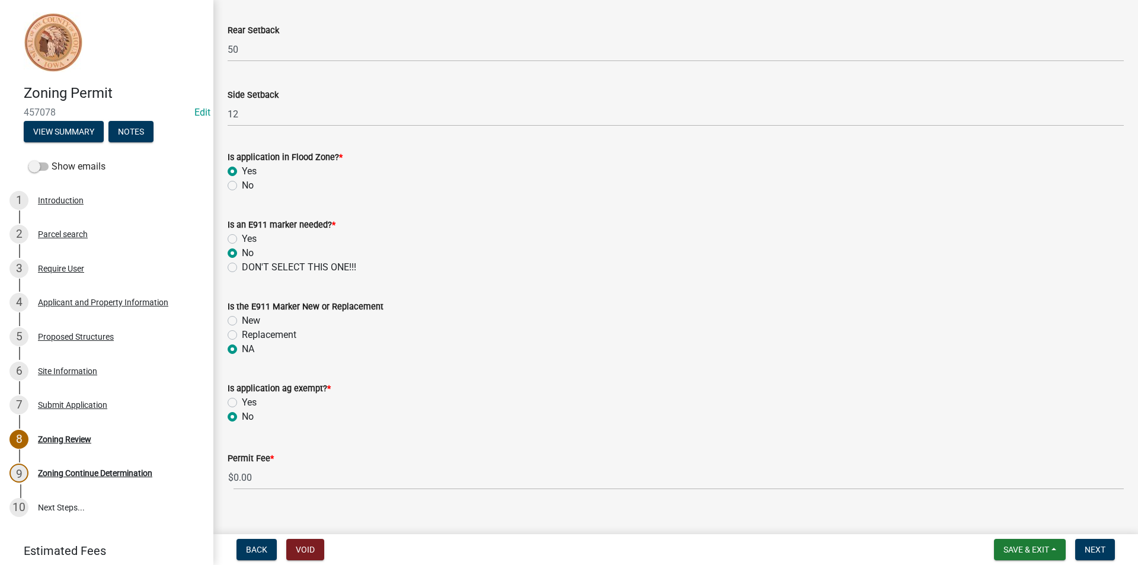
radio input "true"
click at [233, 416] on form "Is application ag exempt? * Yes No" at bounding box center [676, 395] width 896 height 57
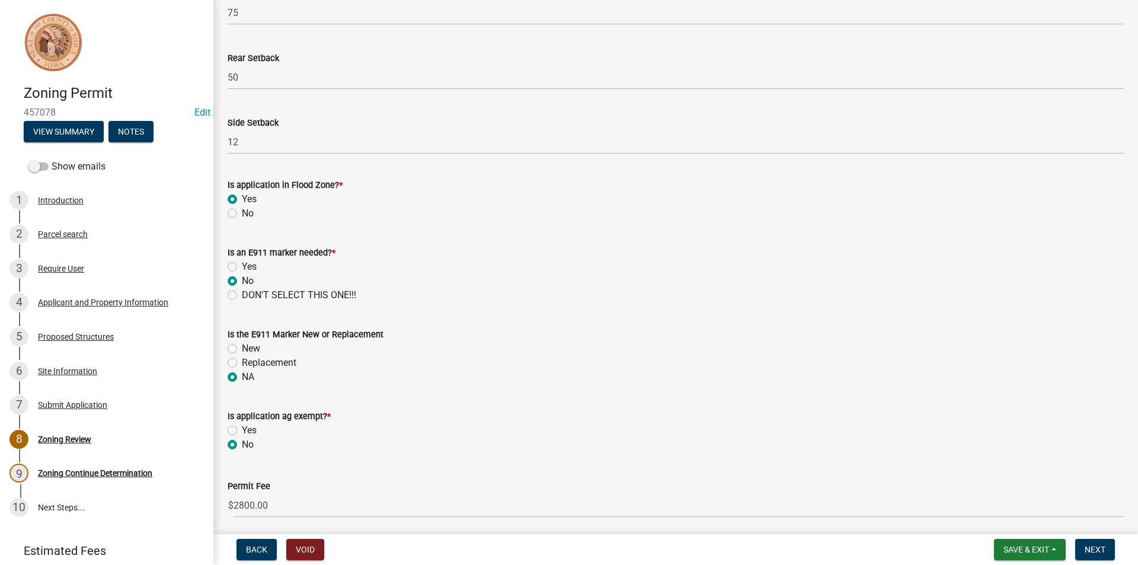
scroll to position [491, 0]
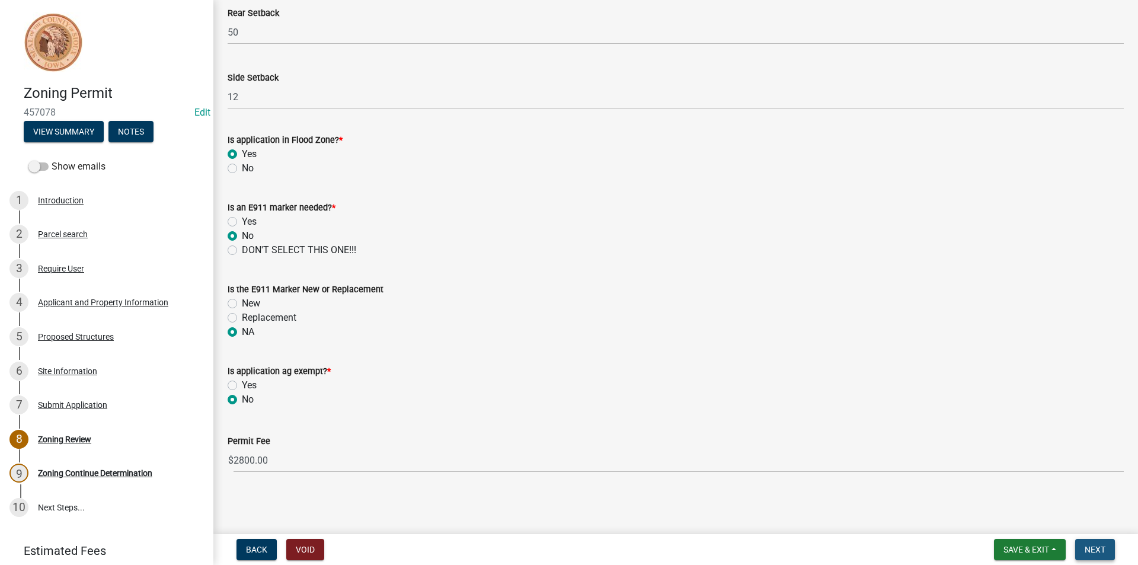
click at [1080, 549] on button "Next" at bounding box center [1095, 549] width 40 height 21
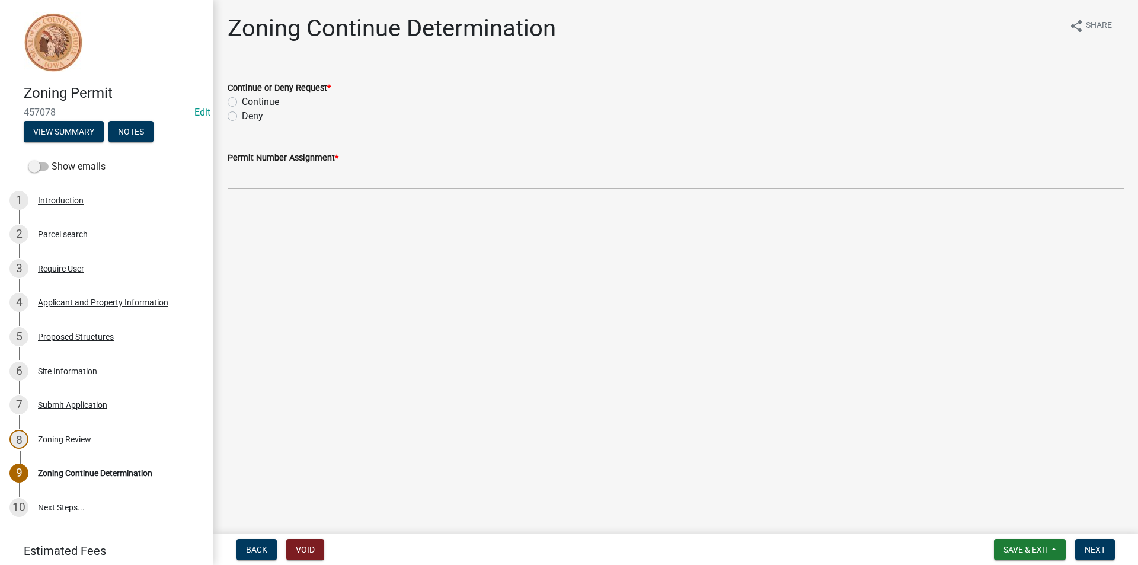
click at [242, 103] on label "Continue" at bounding box center [260, 102] width 37 height 14
click at [242, 103] on input "Continue" at bounding box center [246, 99] width 8 height 8
radio input "true"
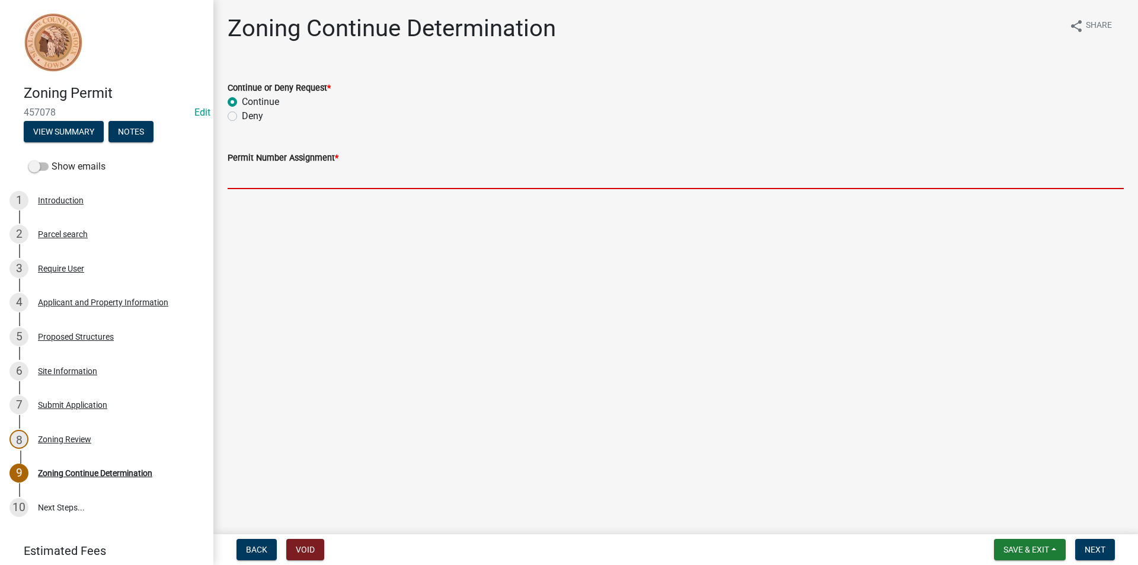
click at [266, 175] on input "Permit Number Assignment *" at bounding box center [676, 177] width 896 height 24
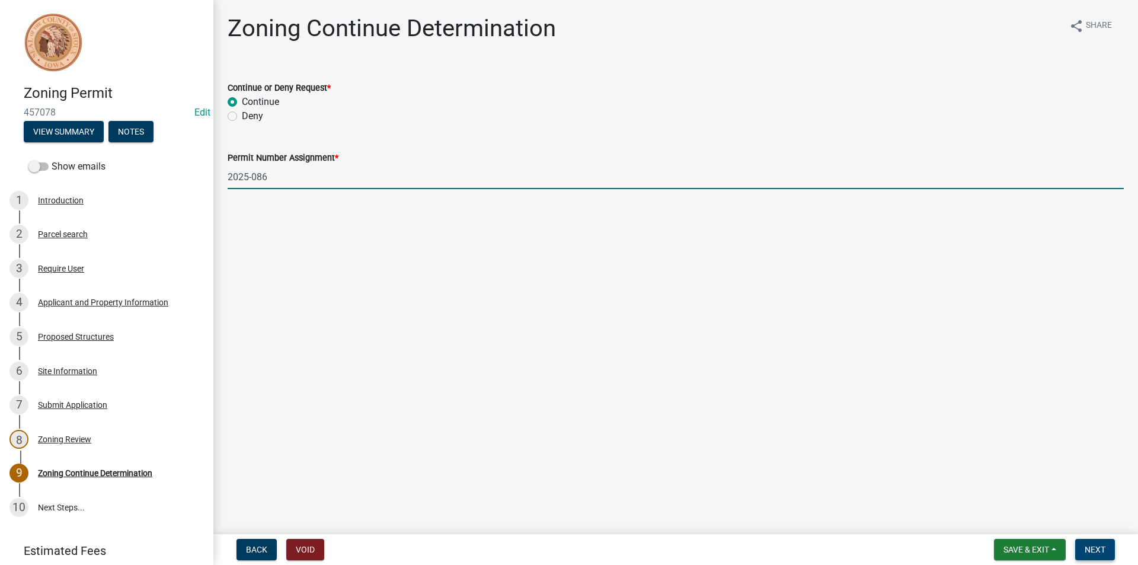
type input "2025-086"
click at [1091, 543] on button "Next" at bounding box center [1095, 549] width 40 height 21
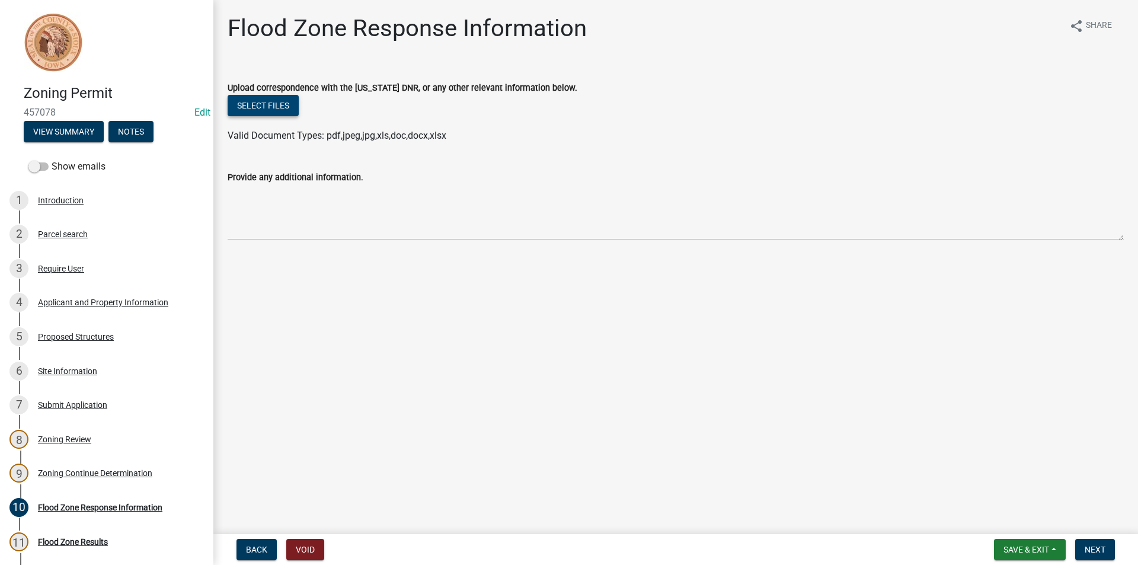
click at [282, 110] on button "Select files" at bounding box center [263, 105] width 71 height 21
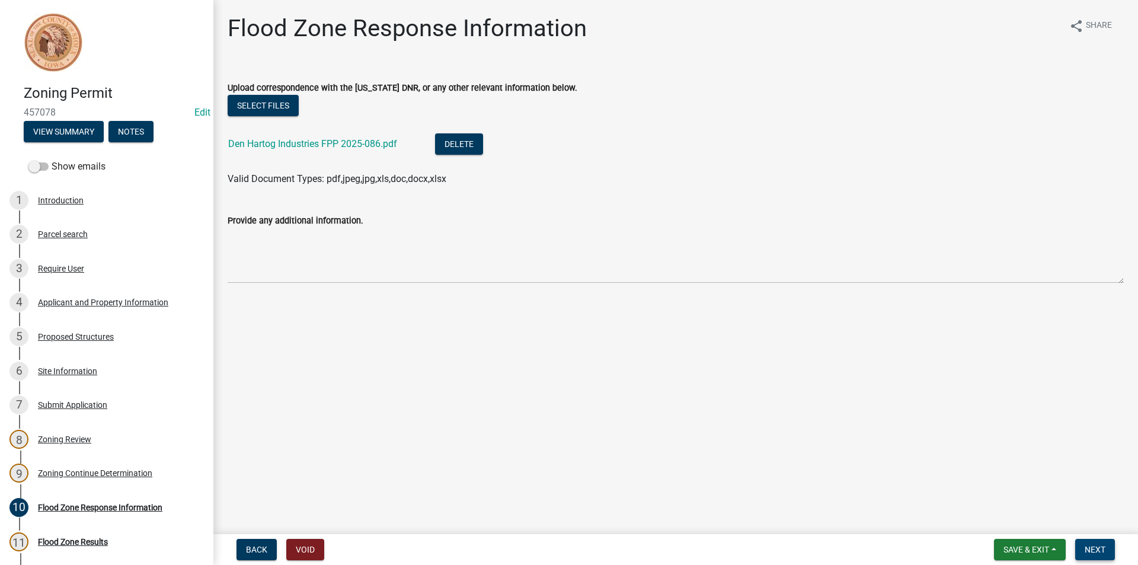
click at [1101, 549] on span "Next" at bounding box center [1094, 549] width 21 height 9
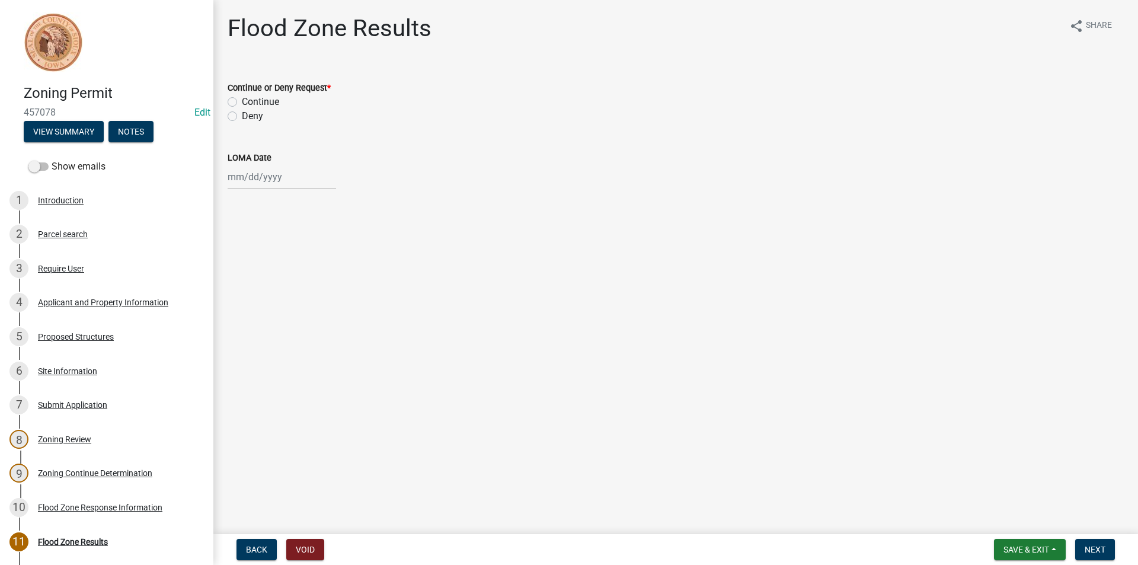
click at [242, 99] on label "Continue" at bounding box center [260, 102] width 37 height 14
click at [242, 99] on input "Continue" at bounding box center [246, 99] width 8 height 8
radio input "true"
click at [277, 180] on div at bounding box center [282, 177] width 108 height 24
select select "8"
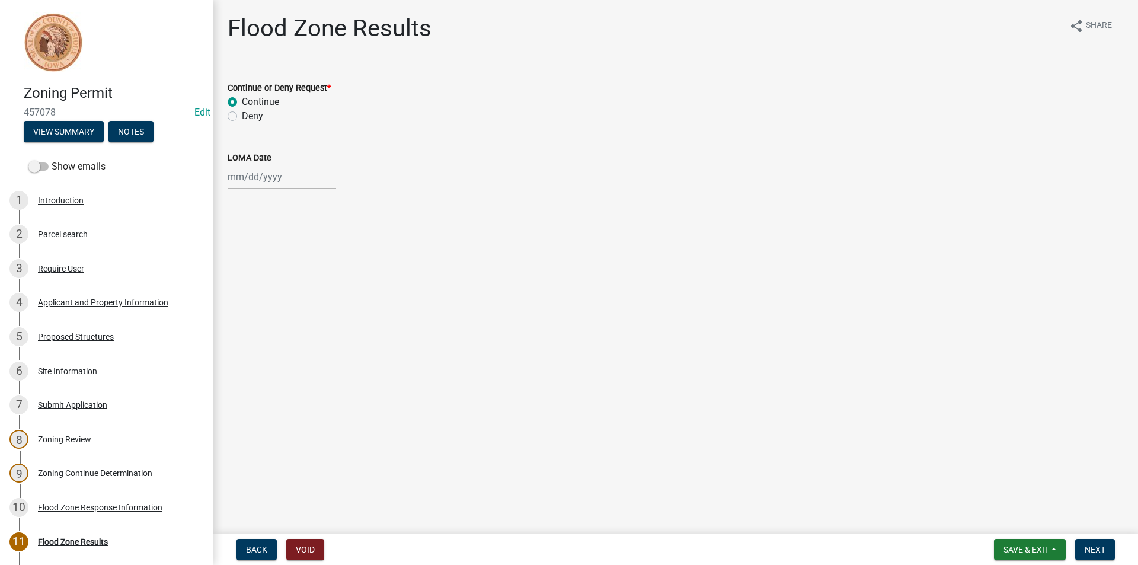
select select "2025"
click at [260, 276] on div "12" at bounding box center [258, 277] width 19 height 19
type input "[DATE]"
click at [1094, 557] on button "Next" at bounding box center [1095, 549] width 40 height 21
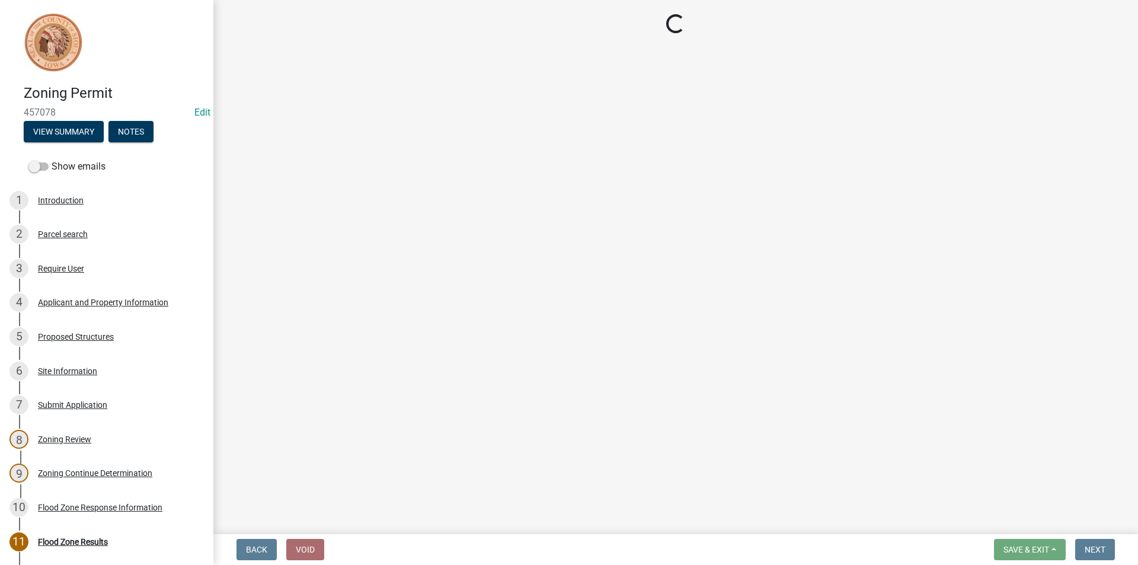
select select "3: 3"
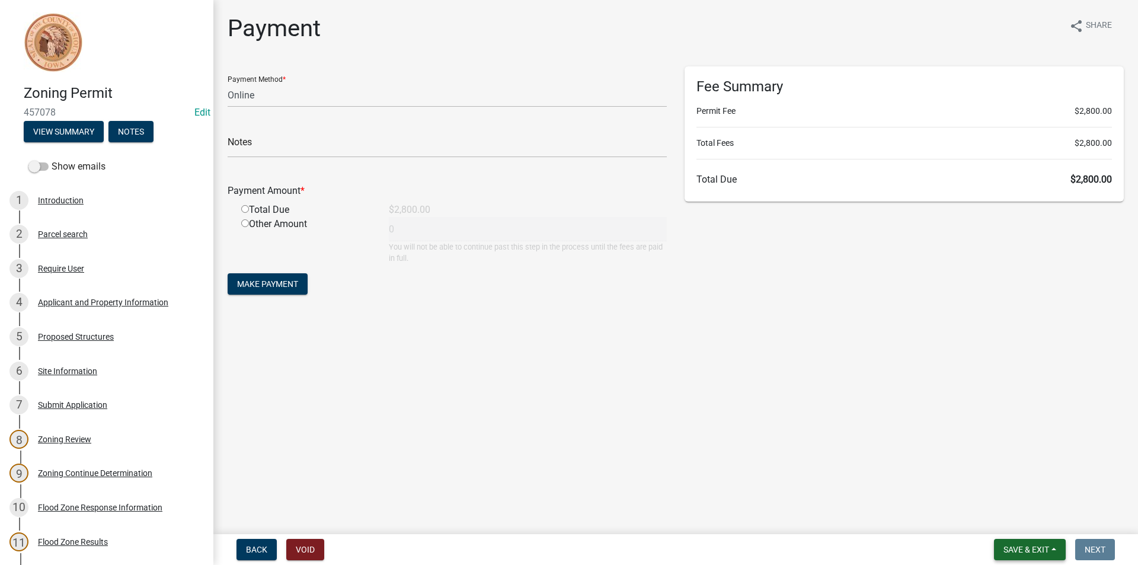
click at [1032, 547] on span "Save & Exit" at bounding box center [1026, 549] width 46 height 9
click at [1016, 519] on button "Save & Exit" at bounding box center [1018, 518] width 95 height 28
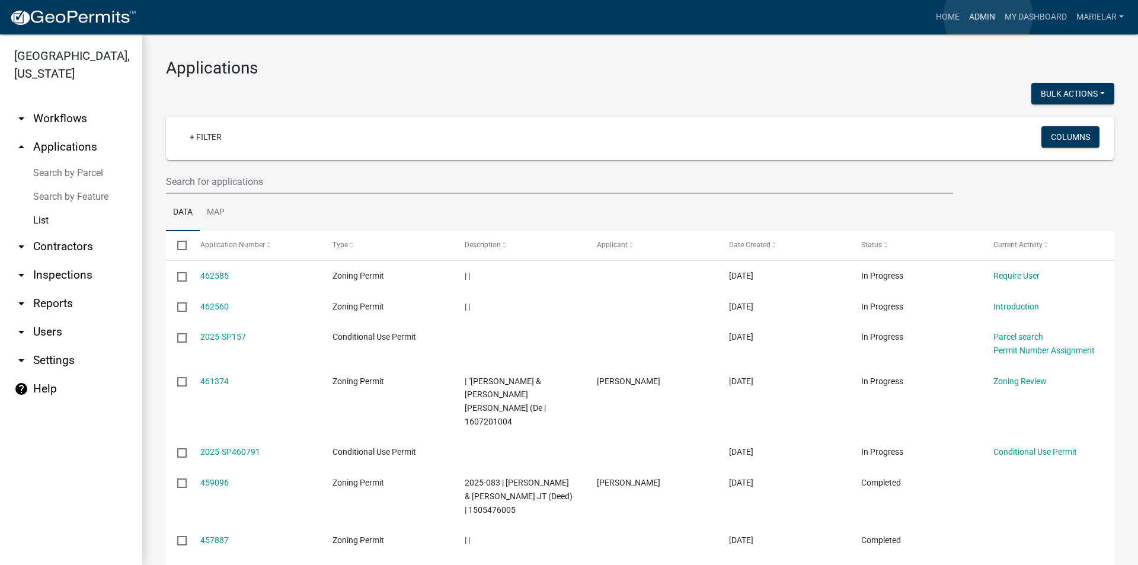
click at [988, 16] on link "Admin" at bounding box center [982, 17] width 36 height 23
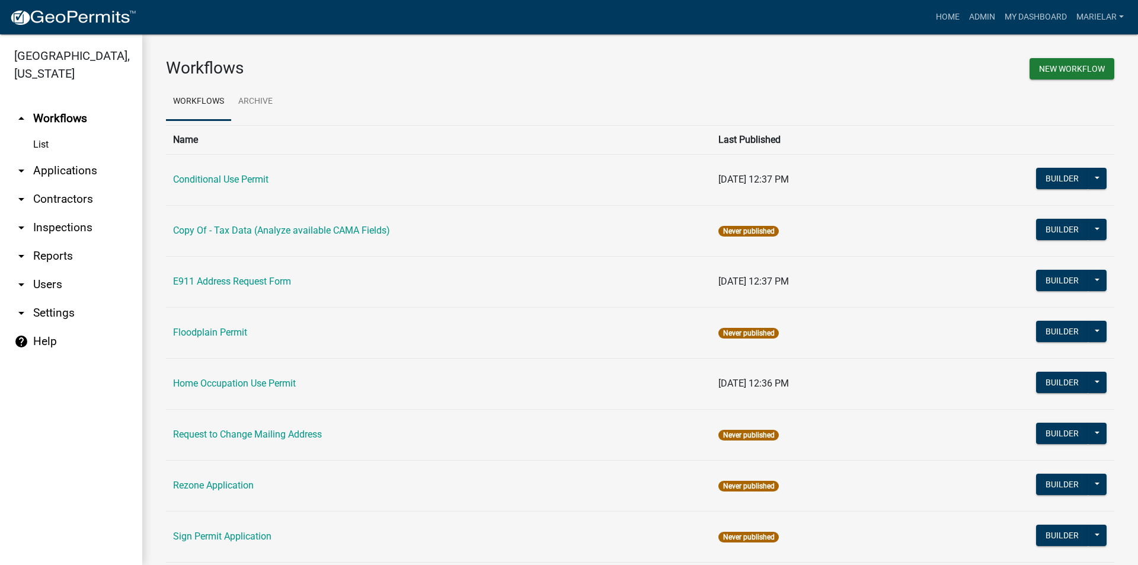
click at [21, 164] on icon "arrow_drop_down" at bounding box center [21, 171] width 14 height 14
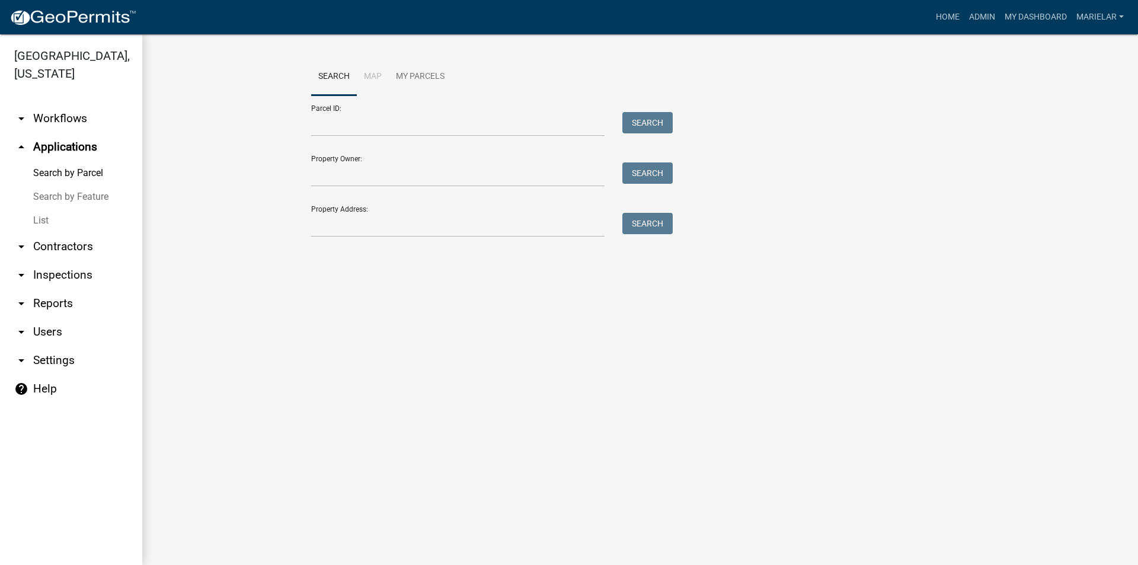
click at [40, 209] on link "List" at bounding box center [71, 221] width 142 height 24
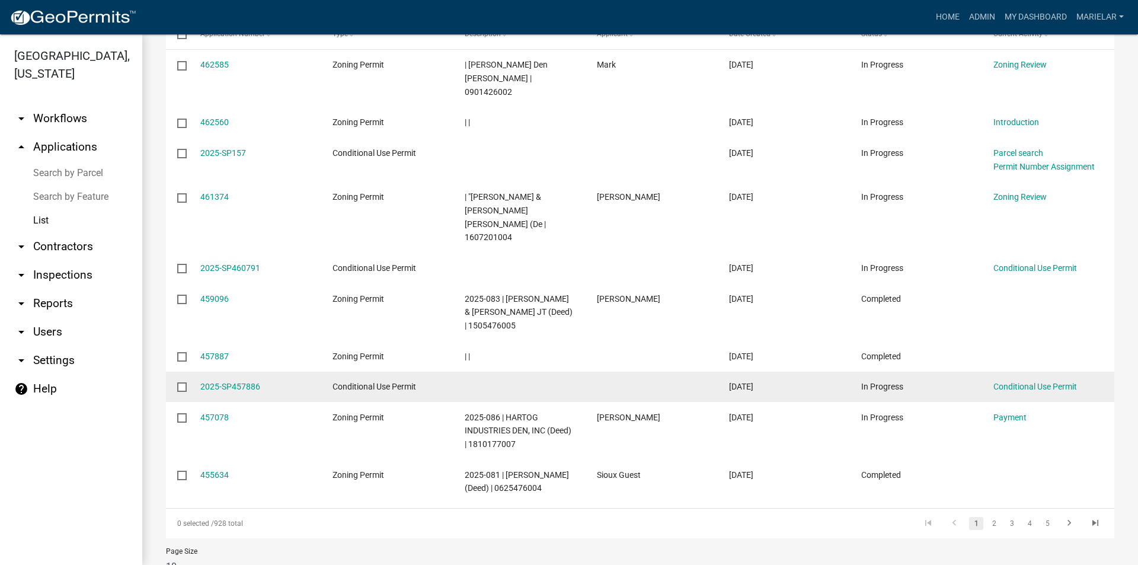
scroll to position [237, 0]
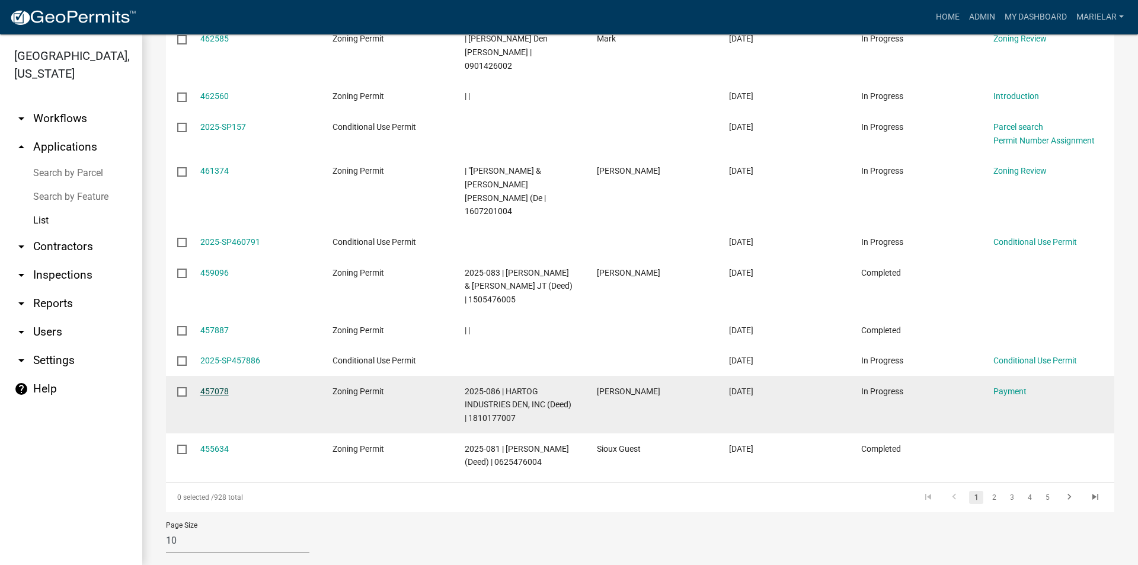
click at [216, 386] on link "457078" at bounding box center [214, 390] width 28 height 9
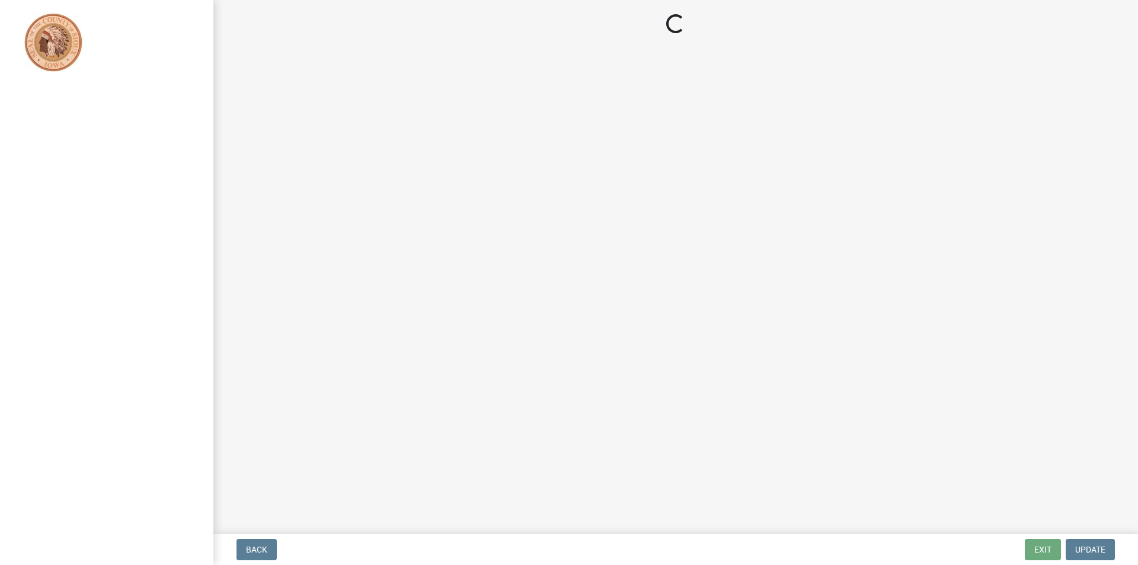
select select "3: 3"
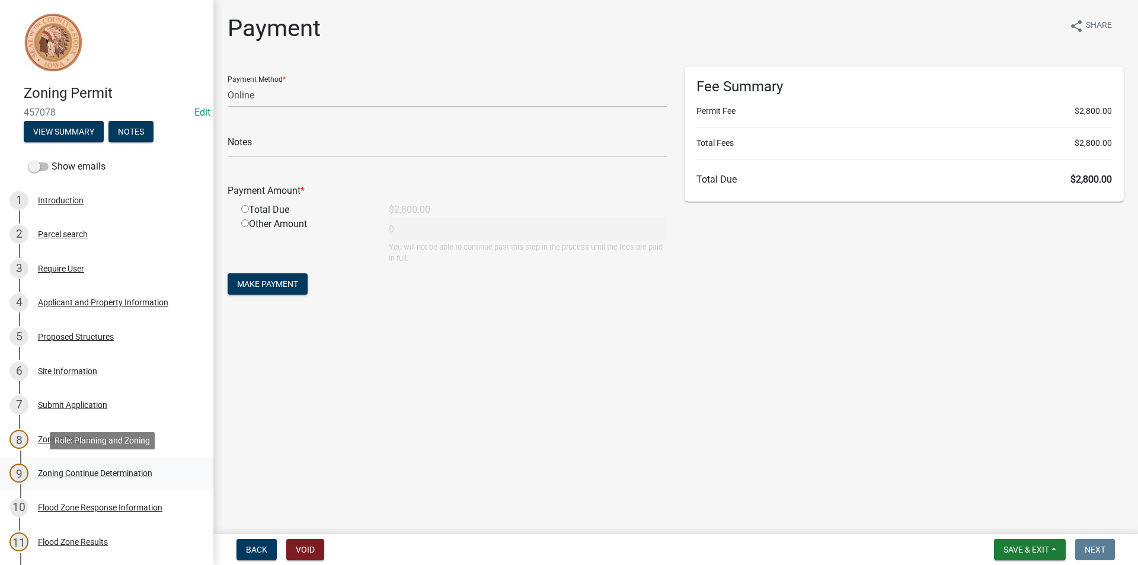
scroll to position [178, 0]
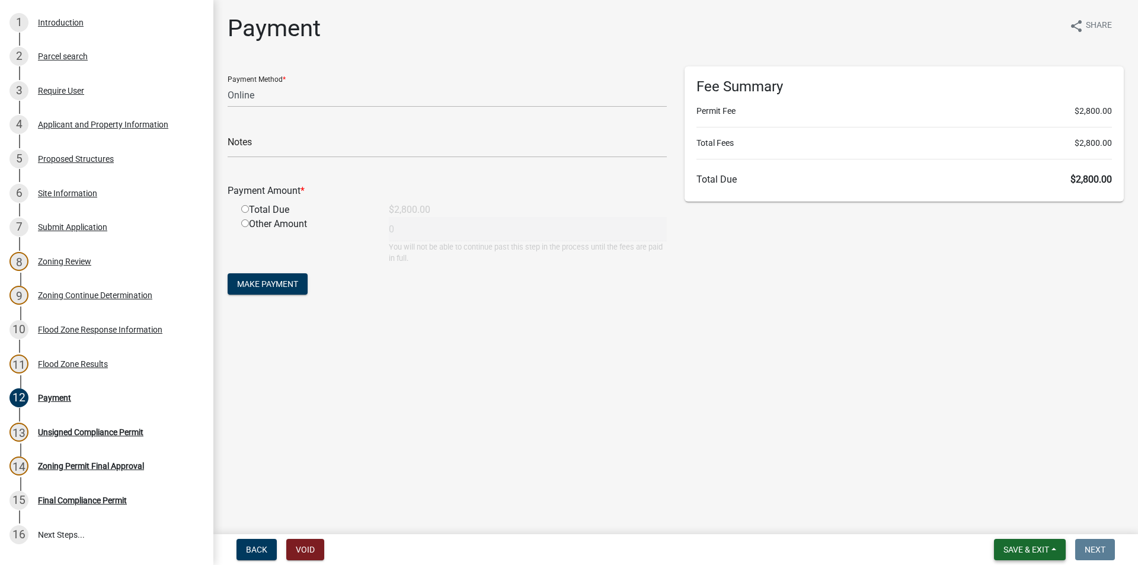
click at [1028, 547] on span "Save & Exit" at bounding box center [1026, 549] width 46 height 9
click at [1027, 521] on button "Save & Exit" at bounding box center [1018, 518] width 95 height 28
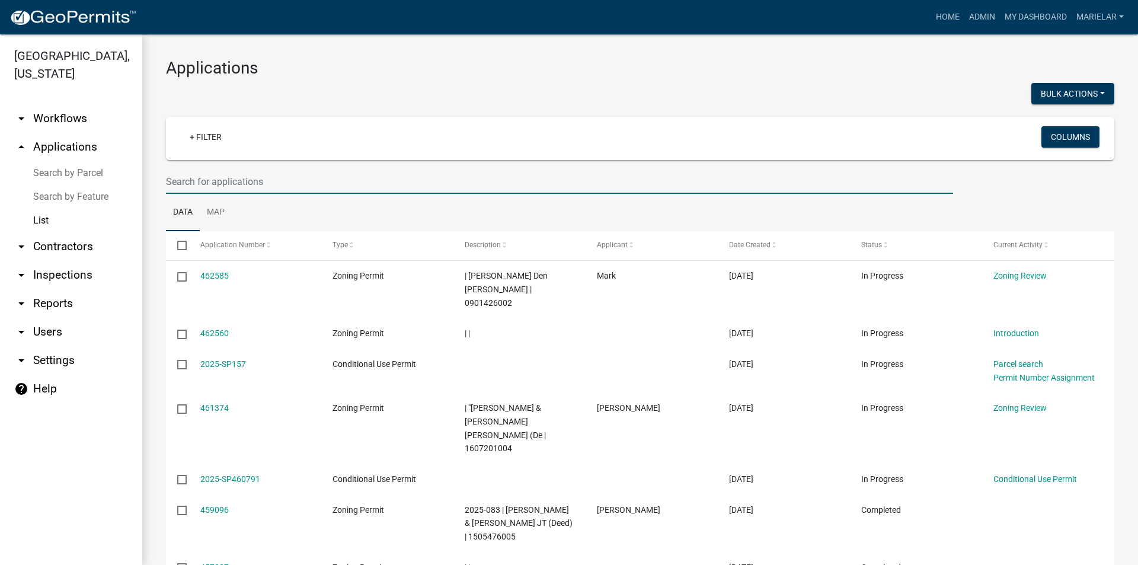
click at [296, 181] on input "text" at bounding box center [559, 181] width 787 height 24
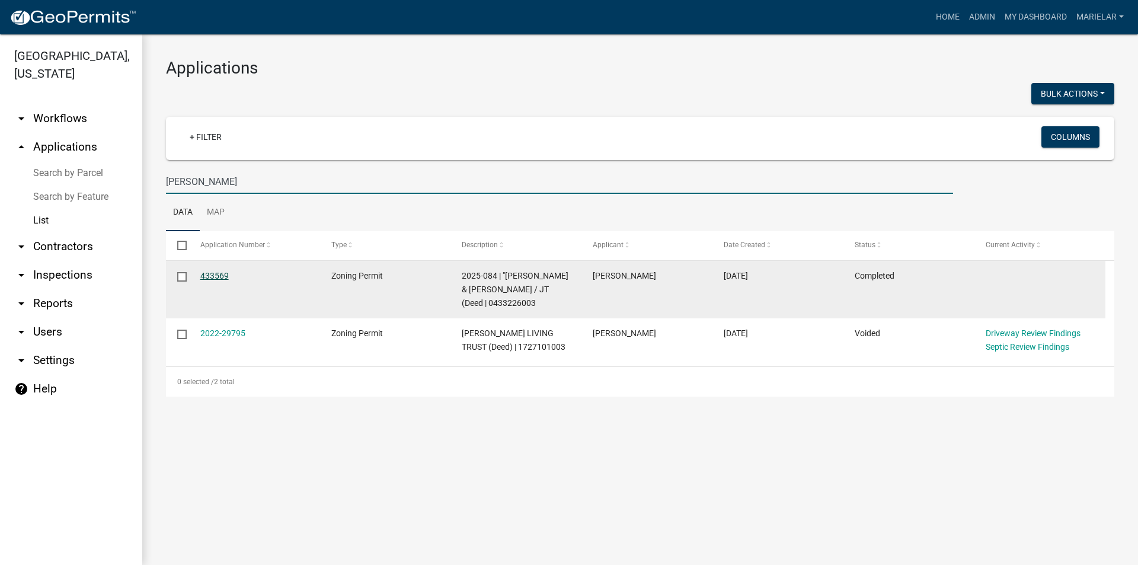
type input "[PERSON_NAME]"
click at [218, 276] on link "433569" at bounding box center [214, 275] width 28 height 9
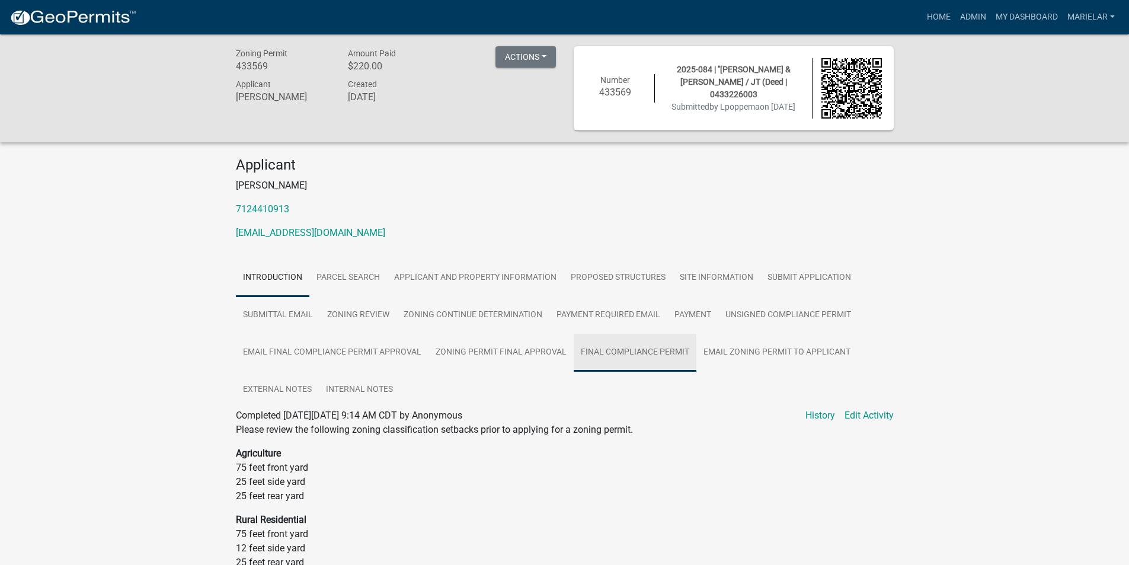
click at [611, 366] on link "Final Compliance Permit" at bounding box center [635, 353] width 123 height 38
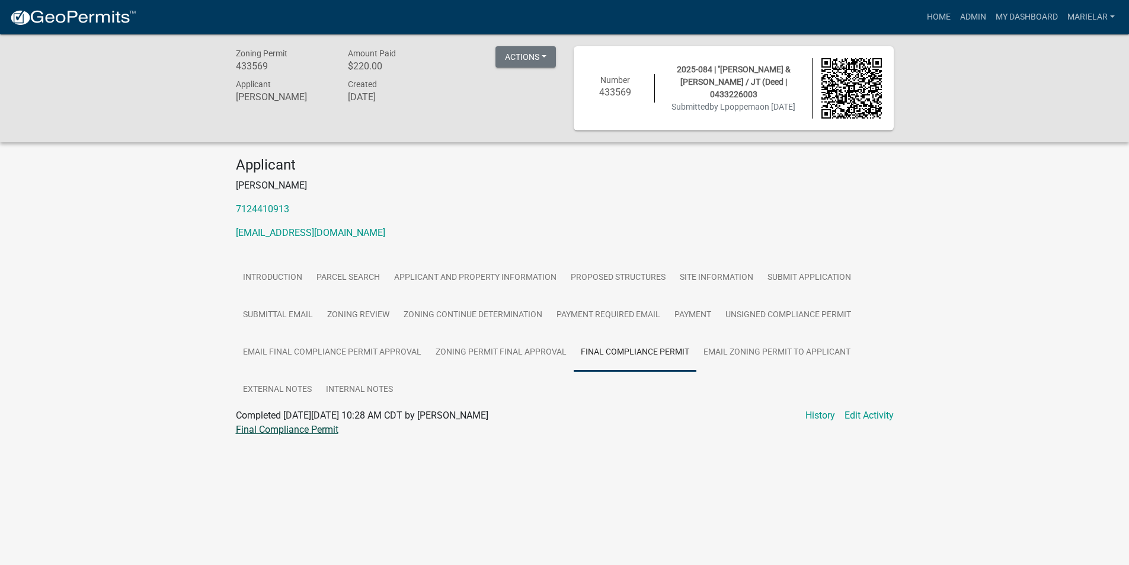
click at [306, 431] on link "Final Compliance Permit" at bounding box center [287, 429] width 103 height 11
click at [965, 15] on link "Admin" at bounding box center [973, 17] width 36 height 23
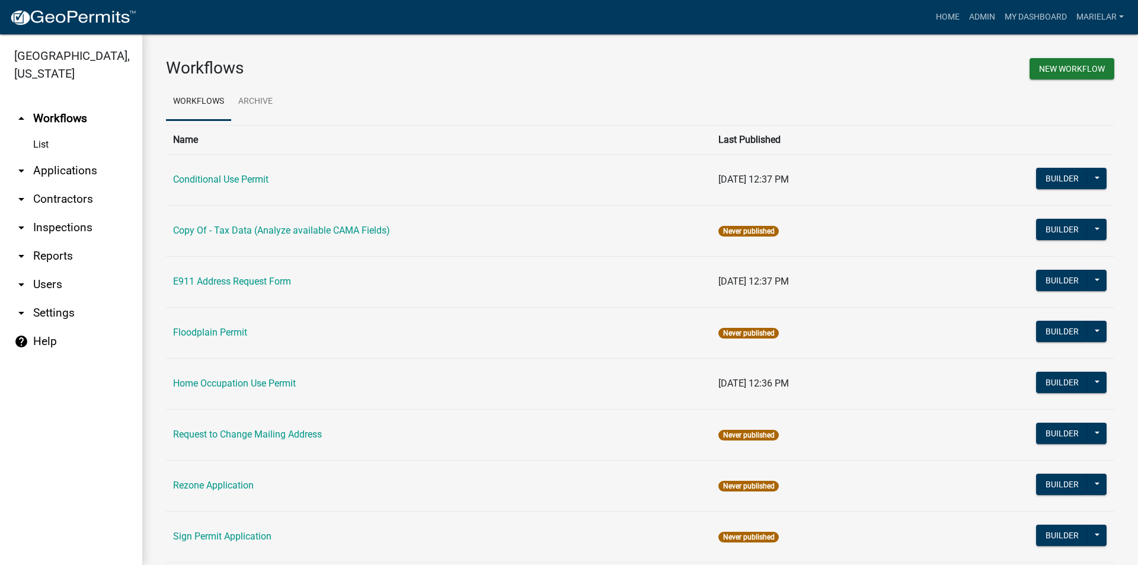
click at [20, 164] on icon "arrow_drop_down" at bounding box center [21, 171] width 14 height 14
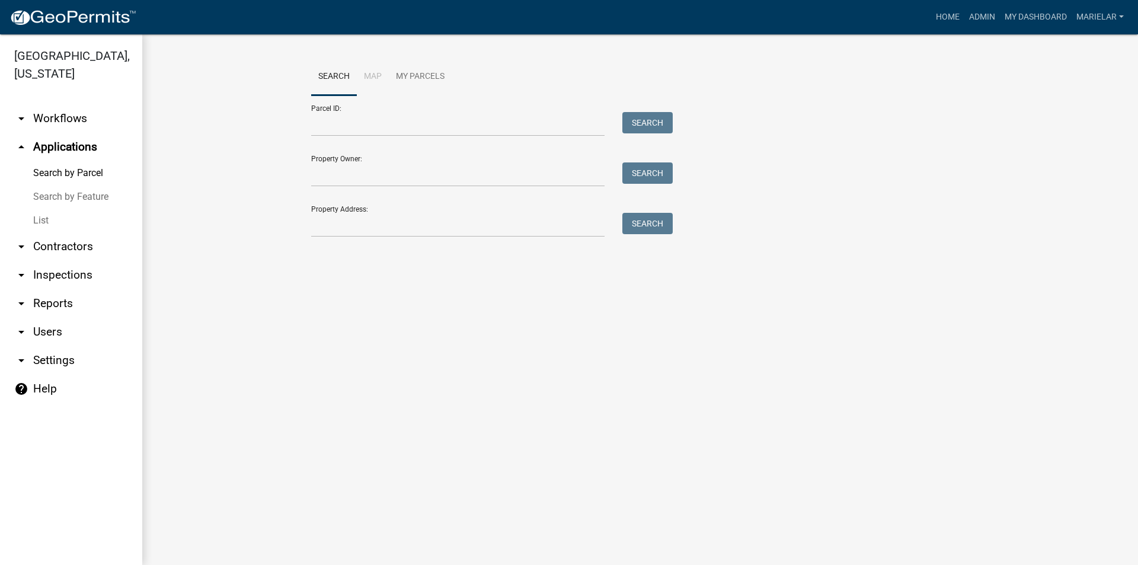
click at [40, 209] on link "List" at bounding box center [71, 221] width 142 height 24
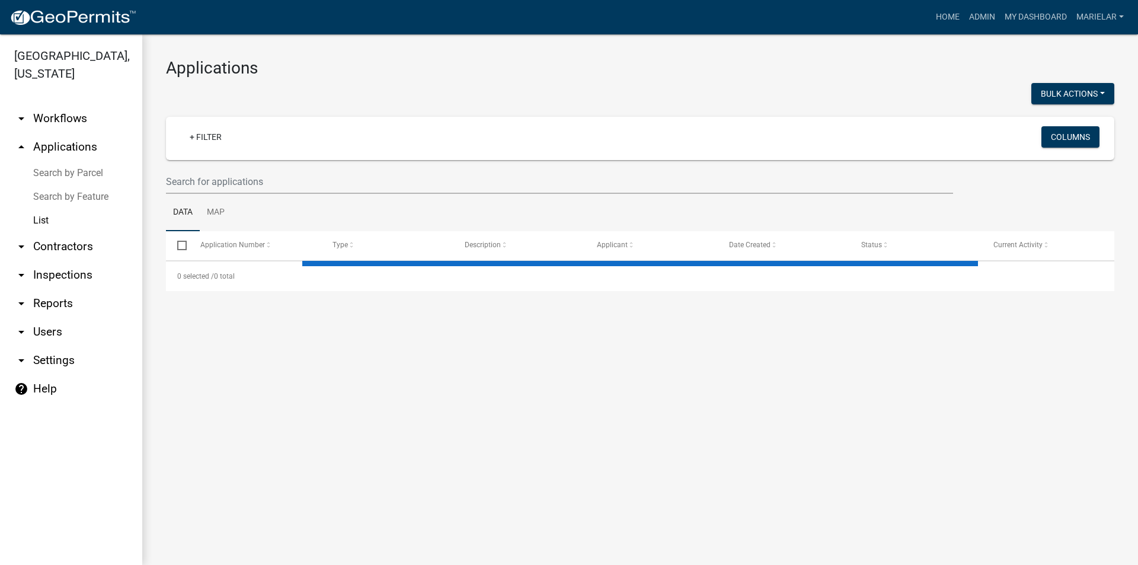
click at [434, 83] on div at bounding box center [398, 95] width 483 height 24
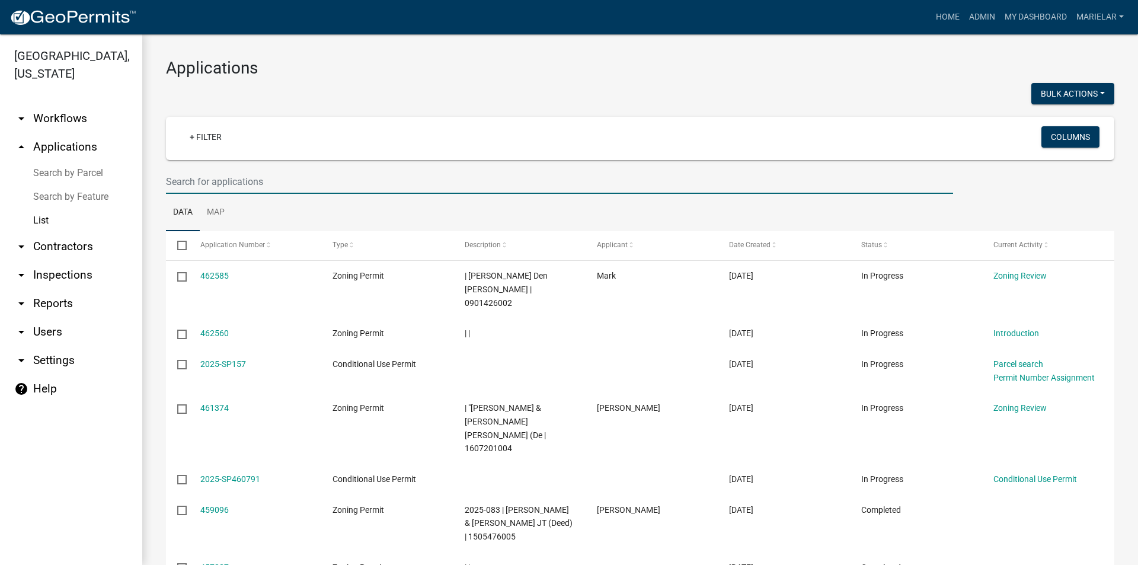
click at [237, 181] on input "text" at bounding box center [559, 181] width 787 height 24
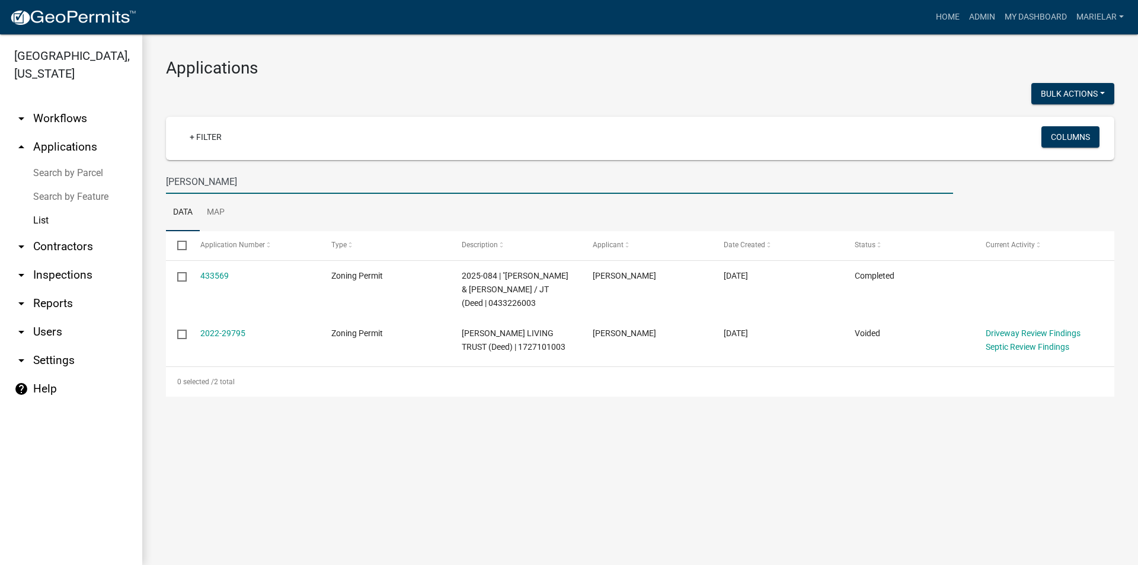
type input "[PERSON_NAME]"
